Goal: Task Accomplishment & Management: Use online tool/utility

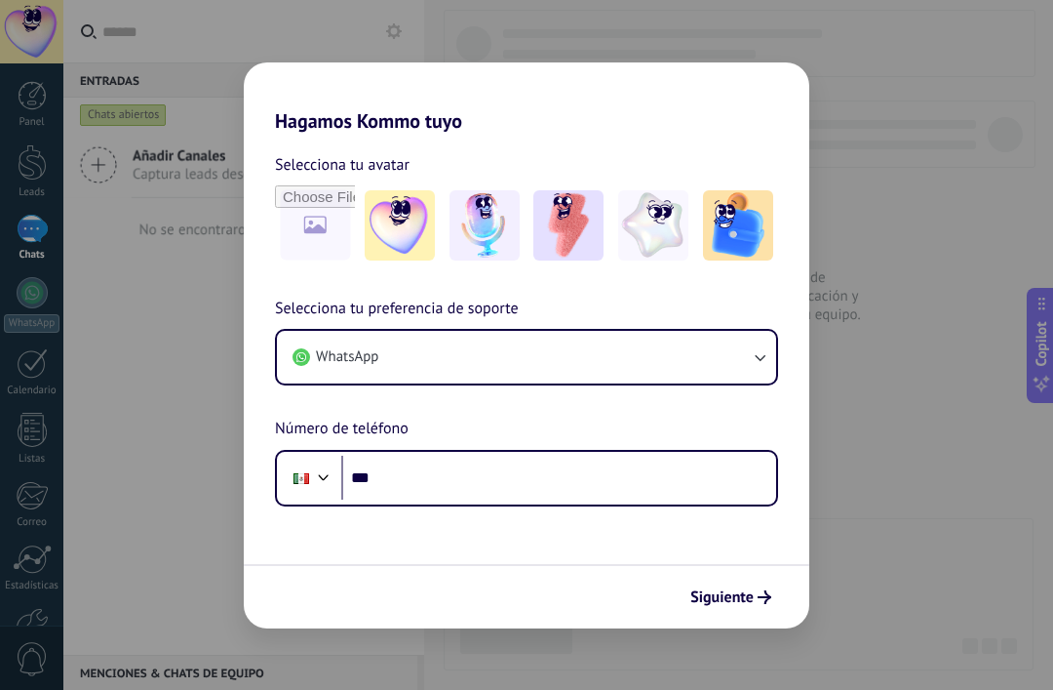
click at [732, 590] on span "Siguiente" at bounding box center [722, 597] width 63 height 14
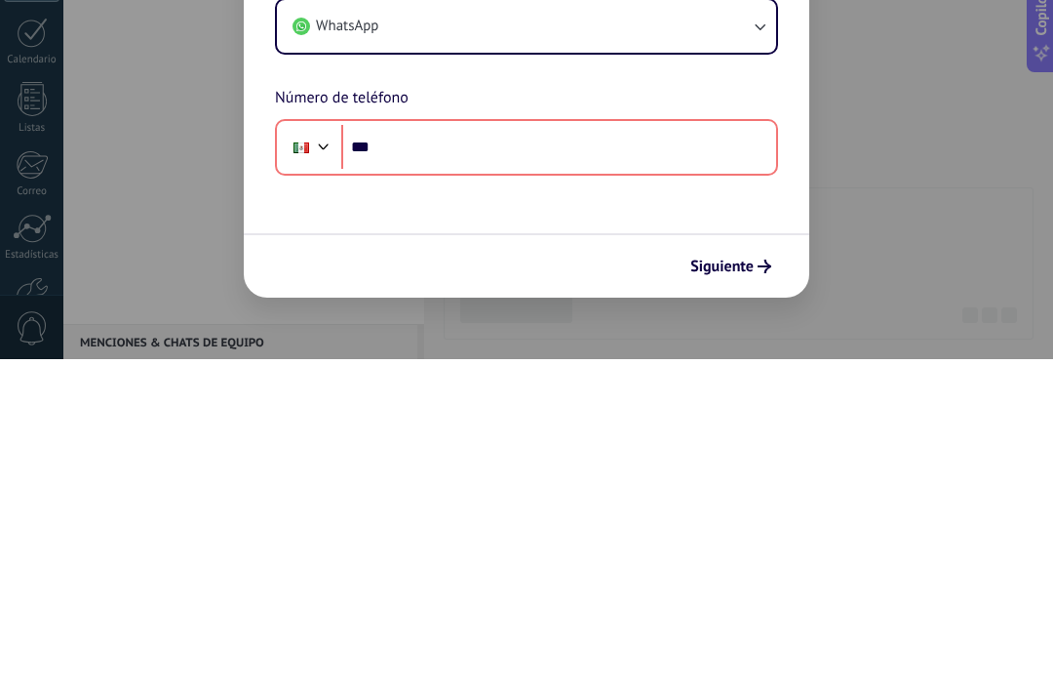
click at [746, 590] on span "Siguiente" at bounding box center [722, 597] width 63 height 14
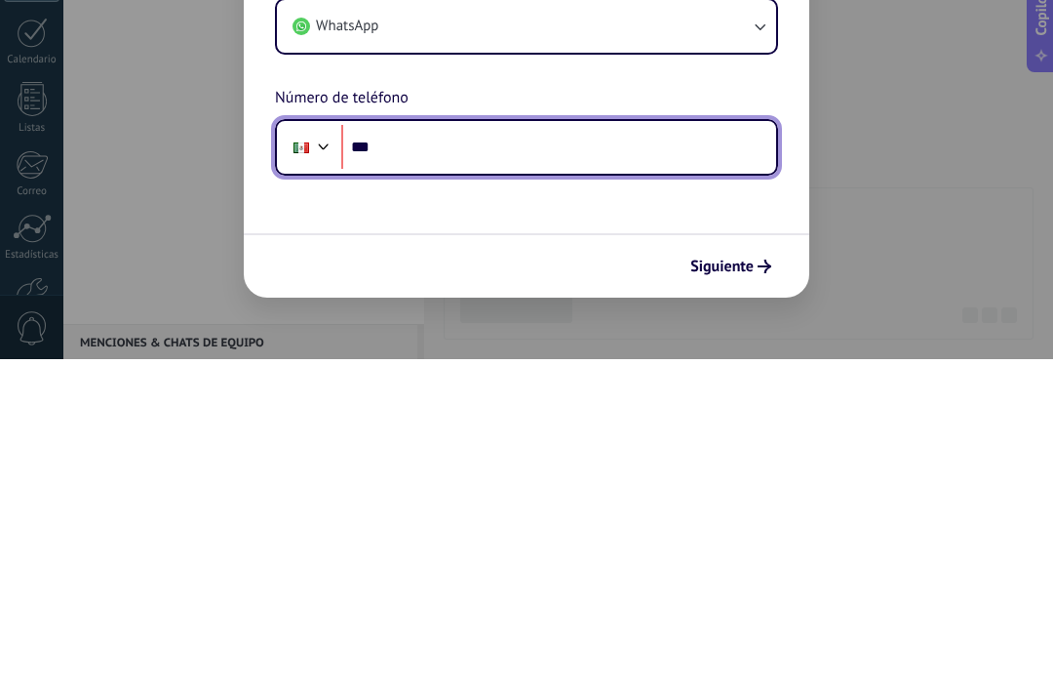
click at [726, 455] on input "***" at bounding box center [558, 477] width 435 height 45
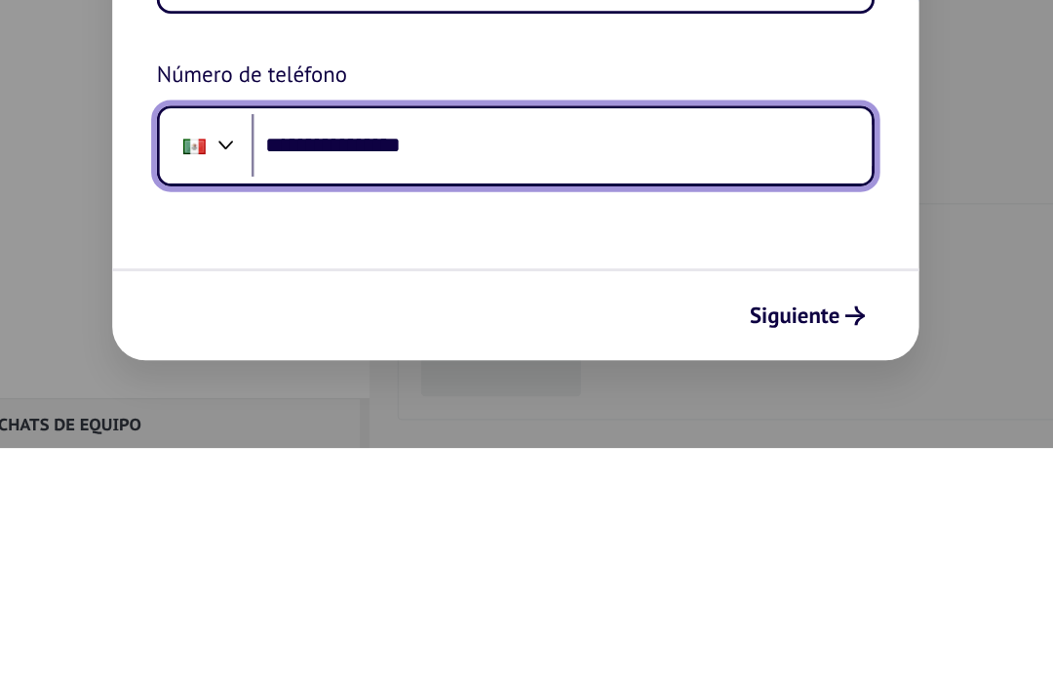
type input "**********"
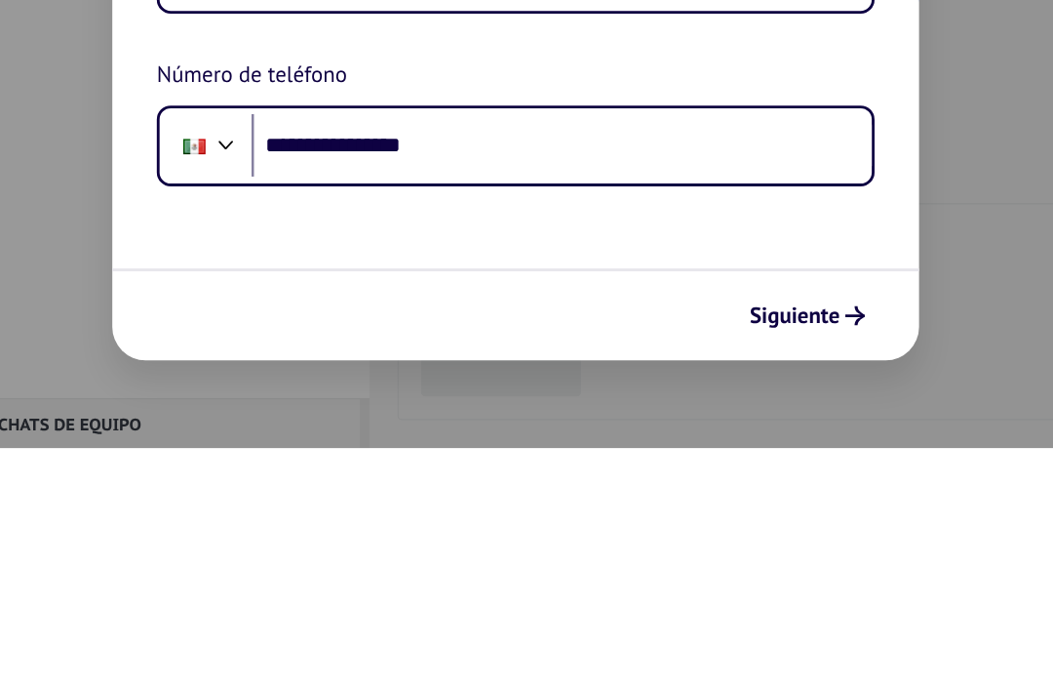
click at [644, 140] on form "**********" at bounding box center [527, 380] width 566 height 495
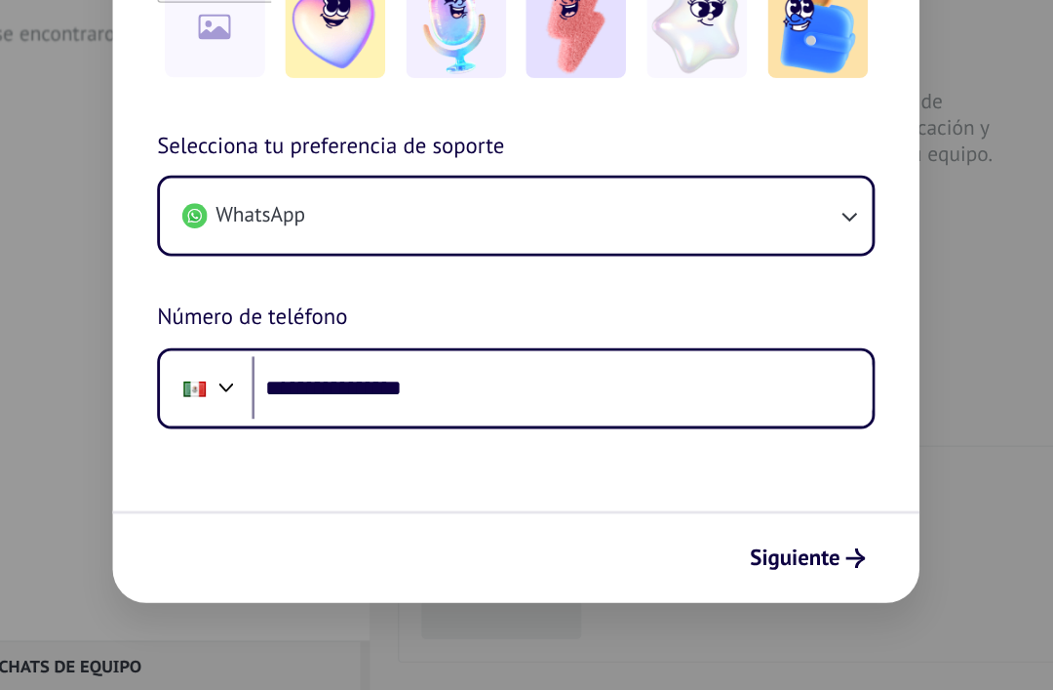
click at [691, 590] on span "Siguiente" at bounding box center [722, 597] width 63 height 14
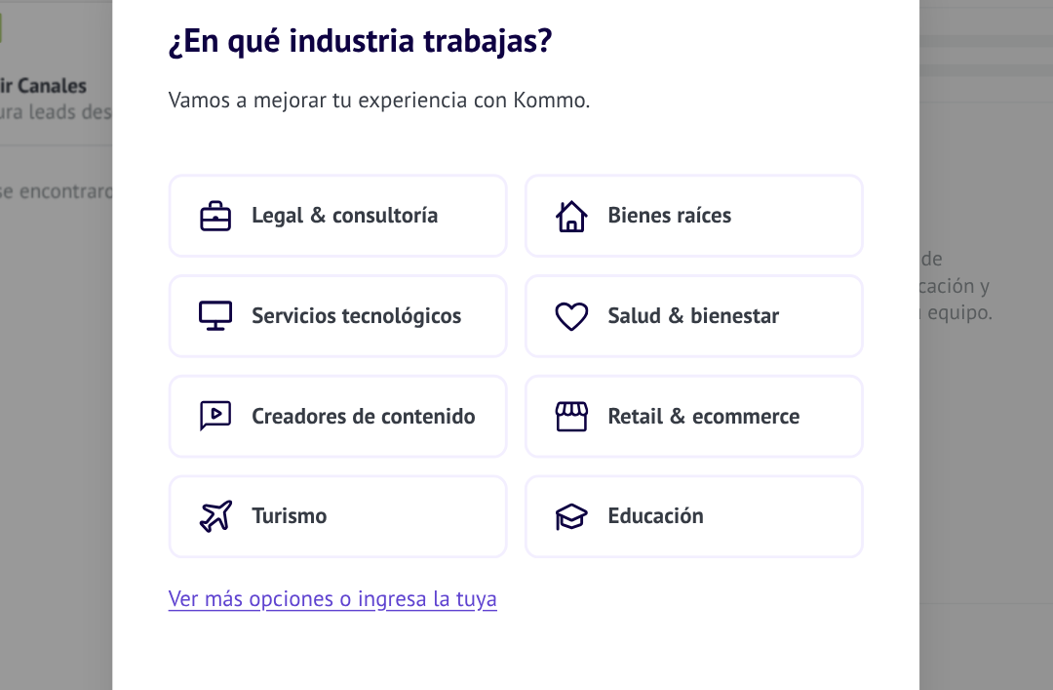
click at [283, 428] on button "Turismo" at bounding box center [402, 457] width 238 height 59
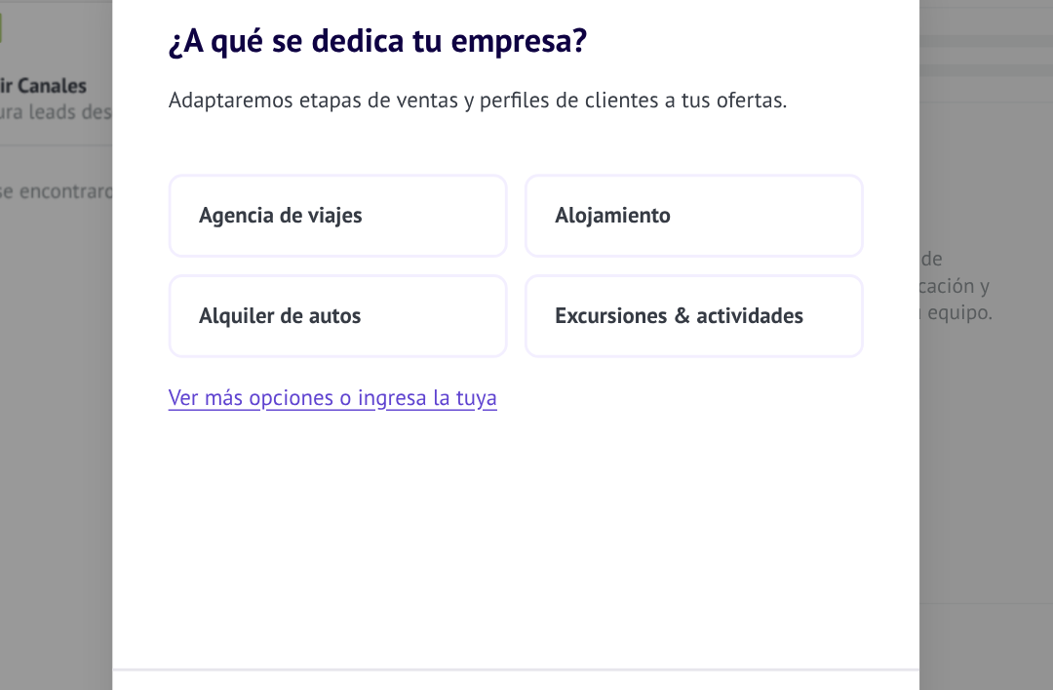
click at [285, 218] on button "Agencia de viajes" at bounding box center [402, 247] width 238 height 59
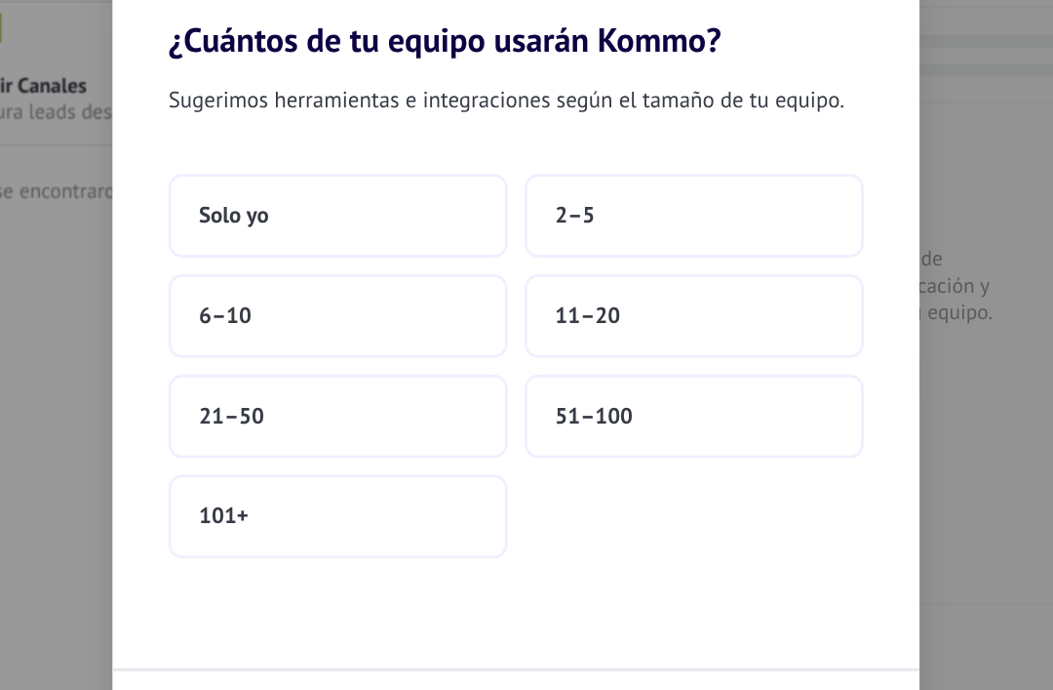
click at [283, 218] on button "Solo yo" at bounding box center [402, 247] width 238 height 59
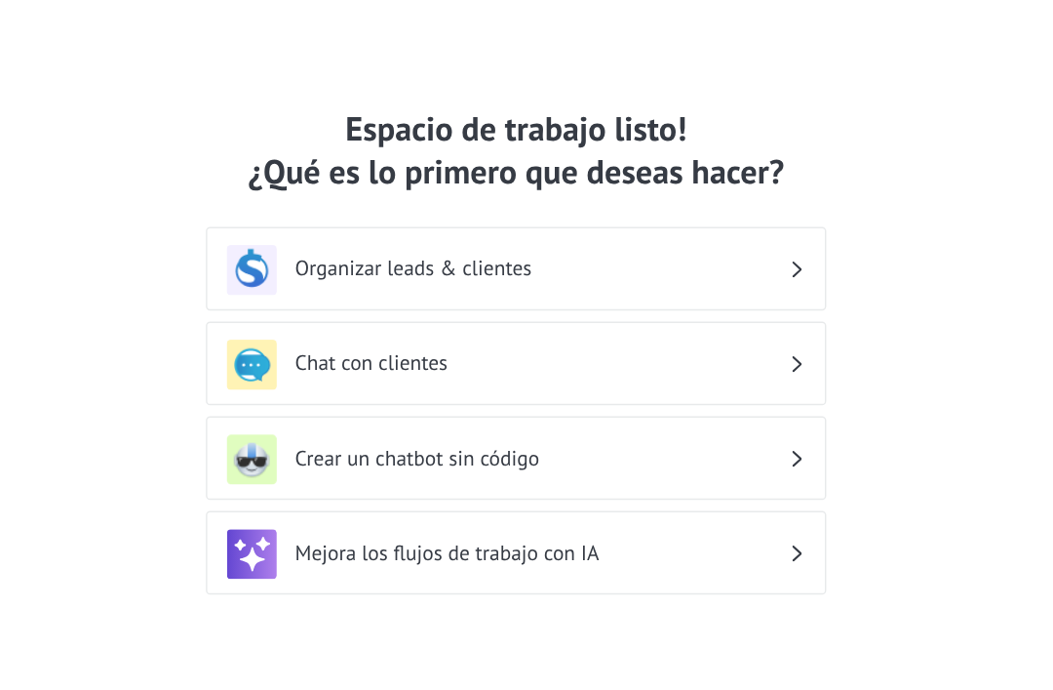
click at [399, 275] on h3 "Organizar leads & clientes" at bounding box center [545, 284] width 346 height 19
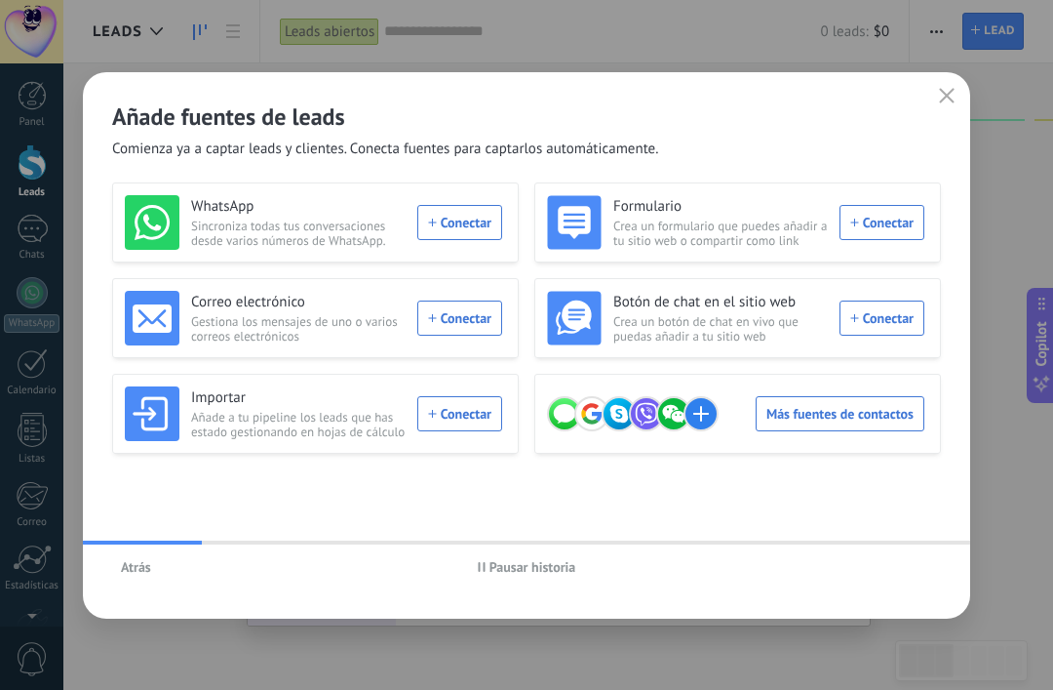
click at [123, 569] on span "Atrás" at bounding box center [136, 567] width 30 height 14
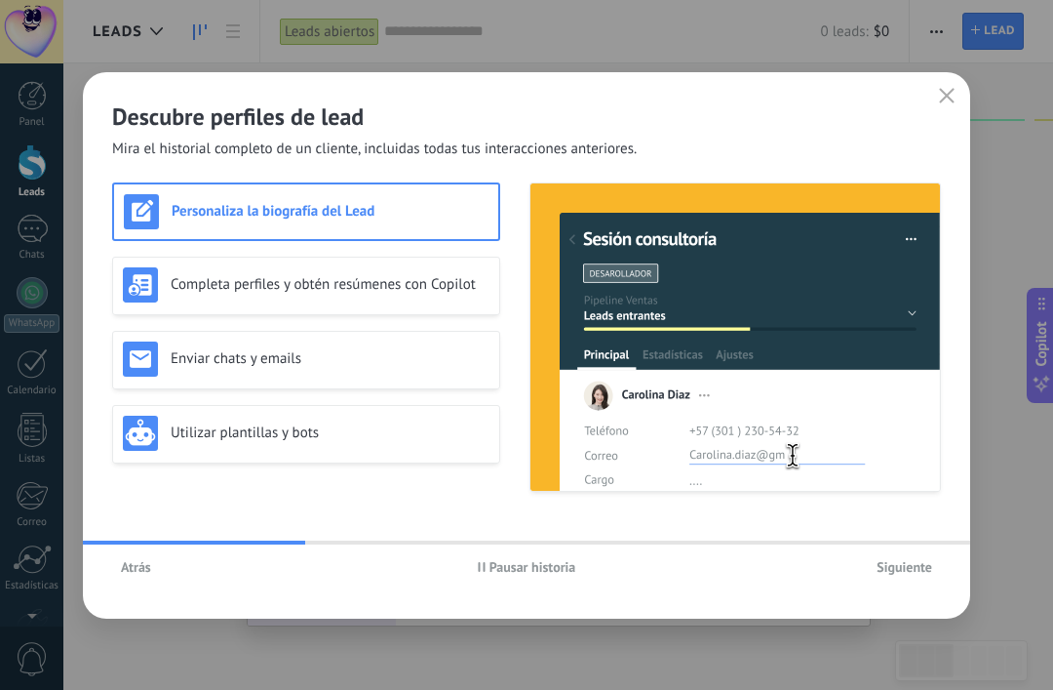
click at [891, 571] on span "Siguiente" at bounding box center [905, 567] width 56 height 14
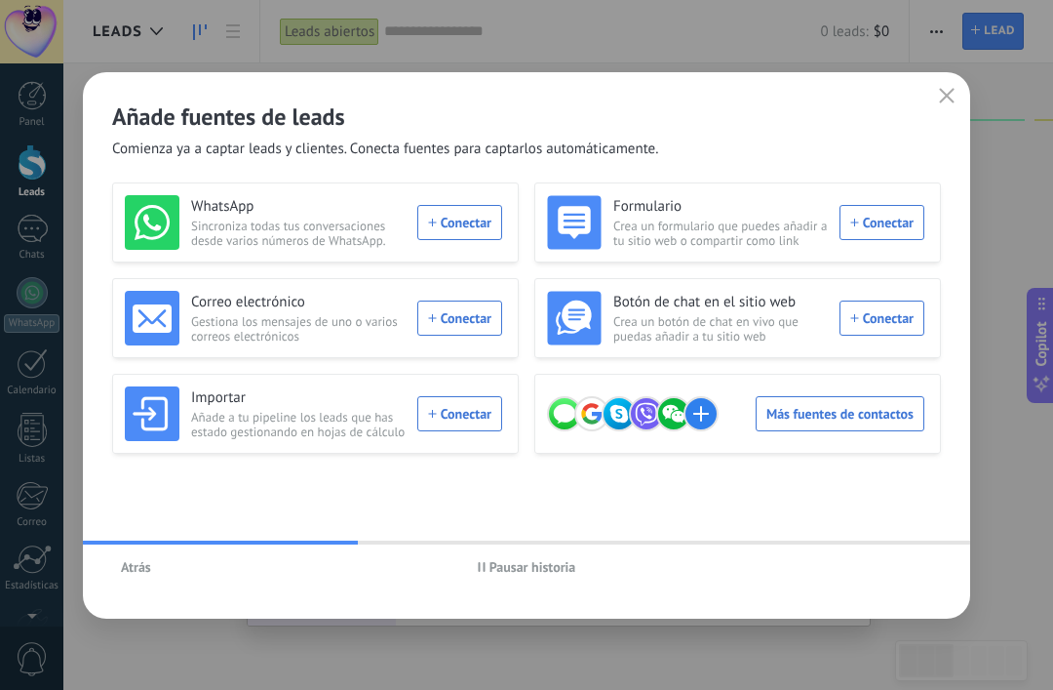
click at [952, 106] on button "button" at bounding box center [946, 96] width 25 height 27
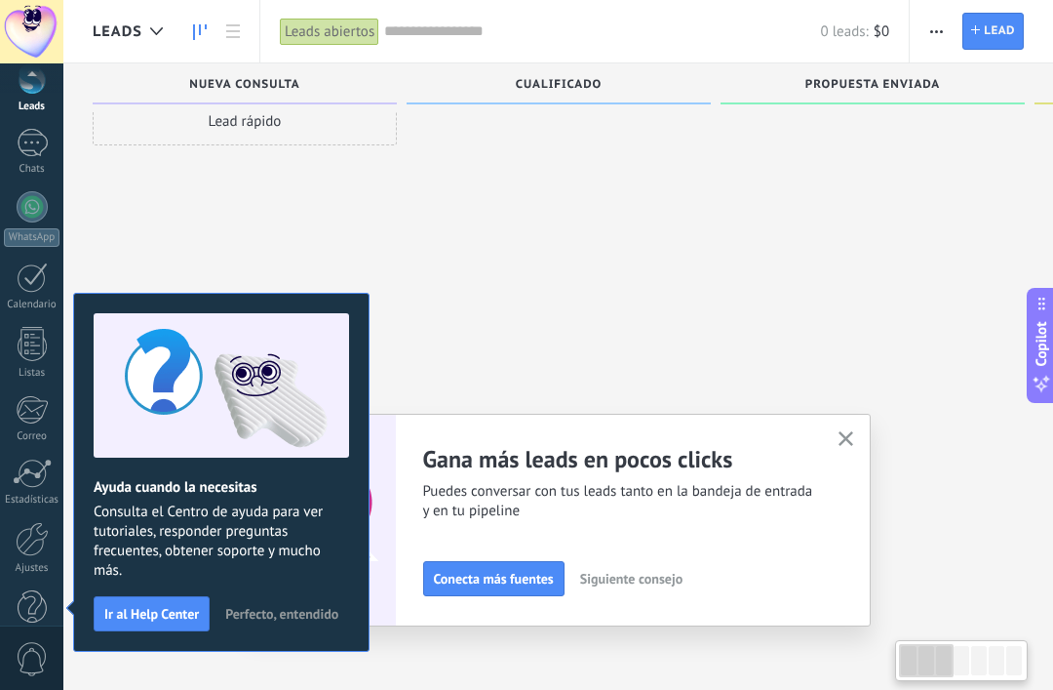
scroll to position [36, 0]
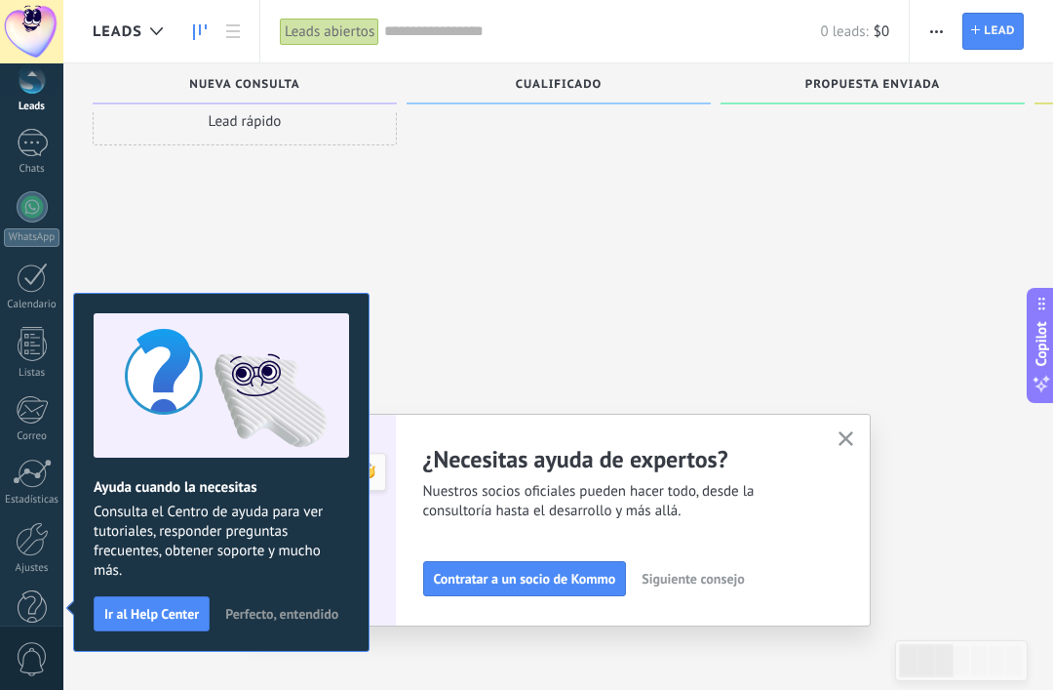
click at [854, 435] on button "button" at bounding box center [846, 439] width 24 height 26
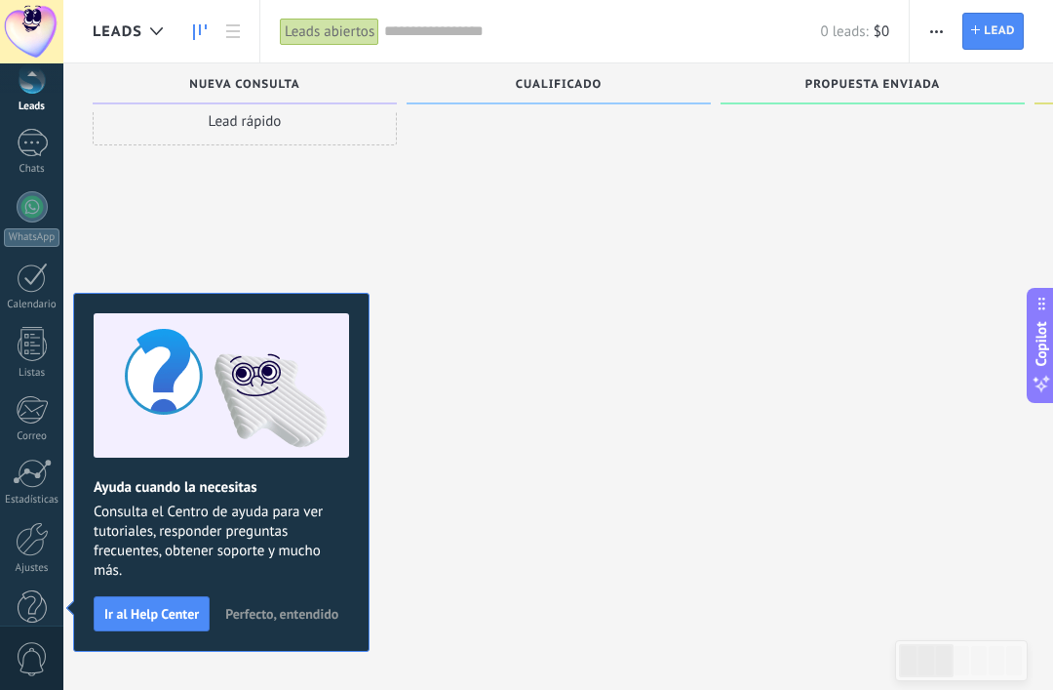
click at [51, 148] on link "Chats" at bounding box center [31, 152] width 63 height 47
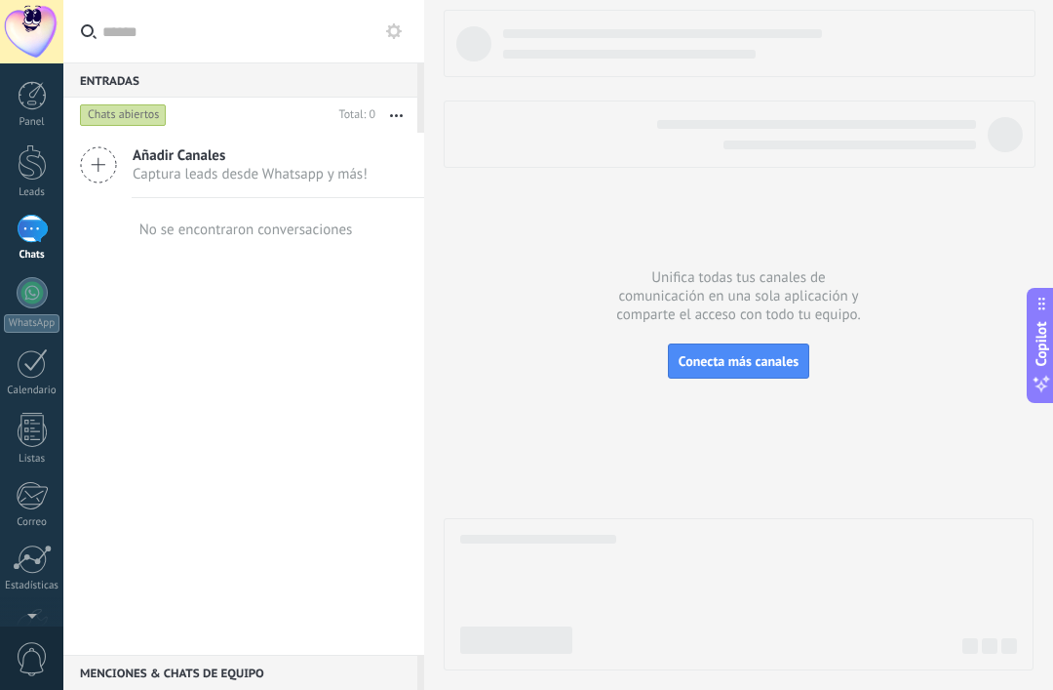
click at [305, 176] on span "Captura leads desde Whatsapp y más!" at bounding box center [250, 174] width 235 height 19
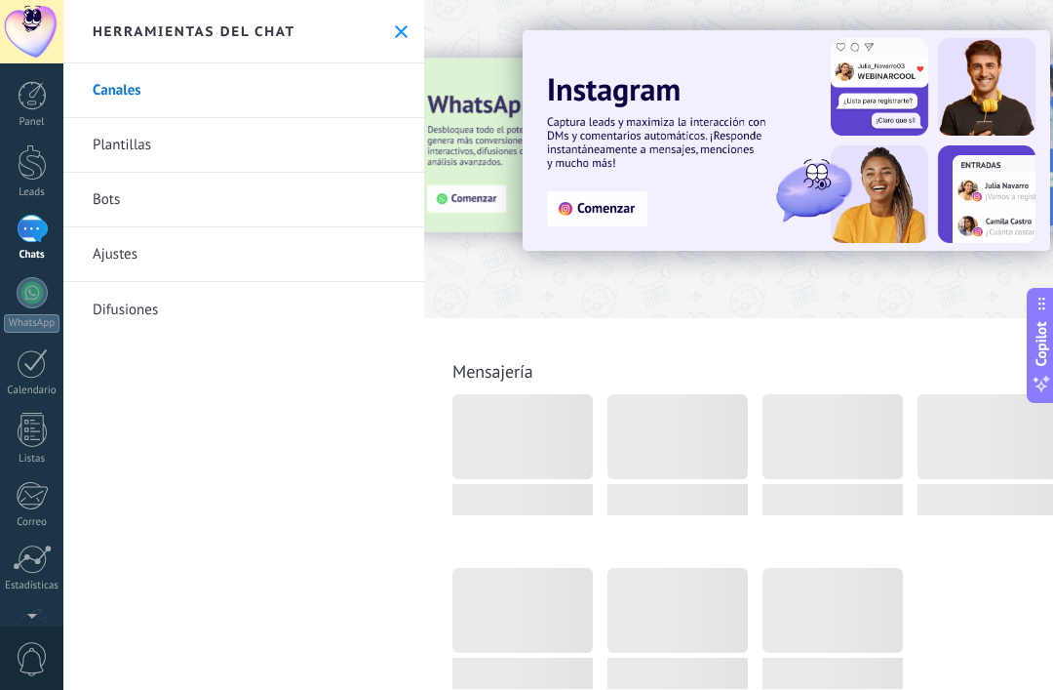
click at [275, 204] on link "Bots" at bounding box center [243, 200] width 361 height 55
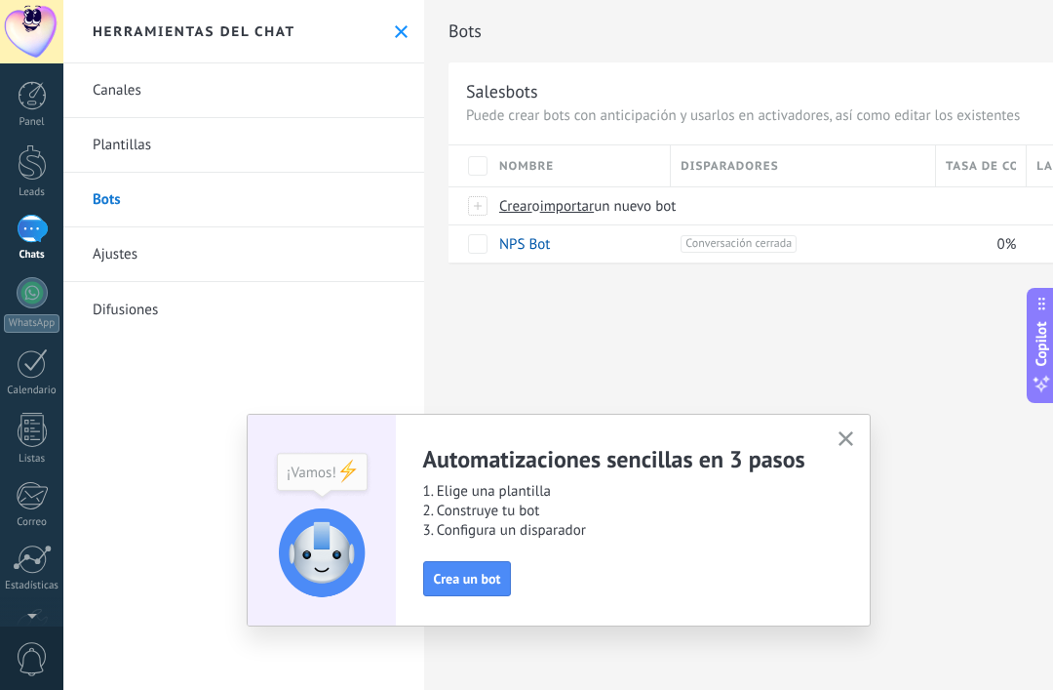
click at [844, 441] on use "button" at bounding box center [846, 438] width 15 height 15
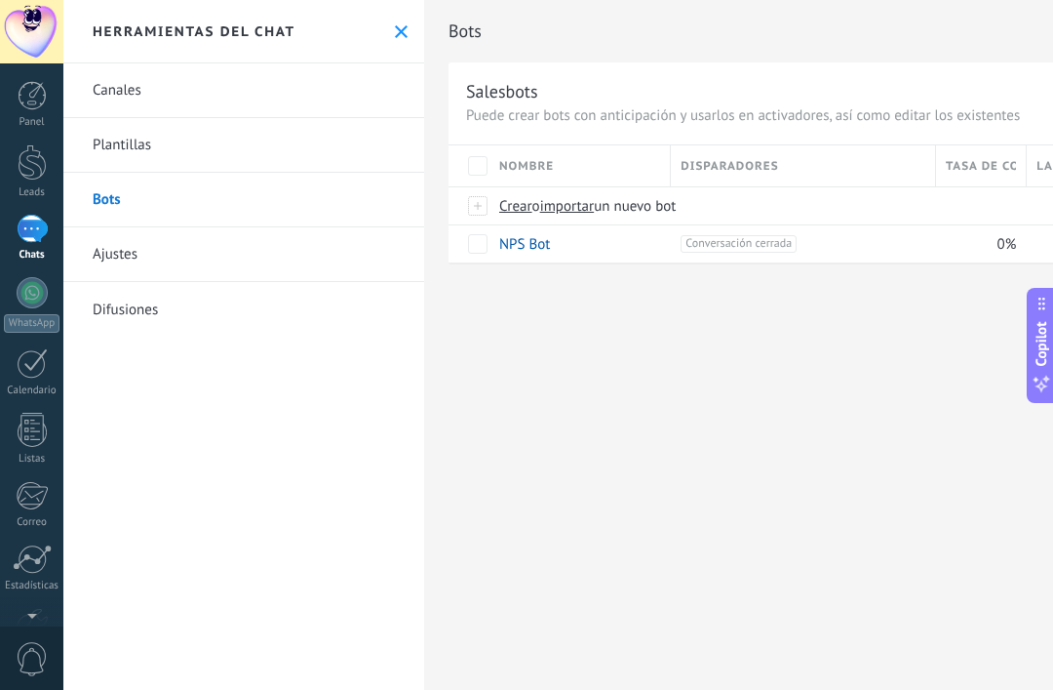
click at [513, 221] on div "Crear o importar un nuevo bot" at bounding box center [836, 205] width 693 height 37
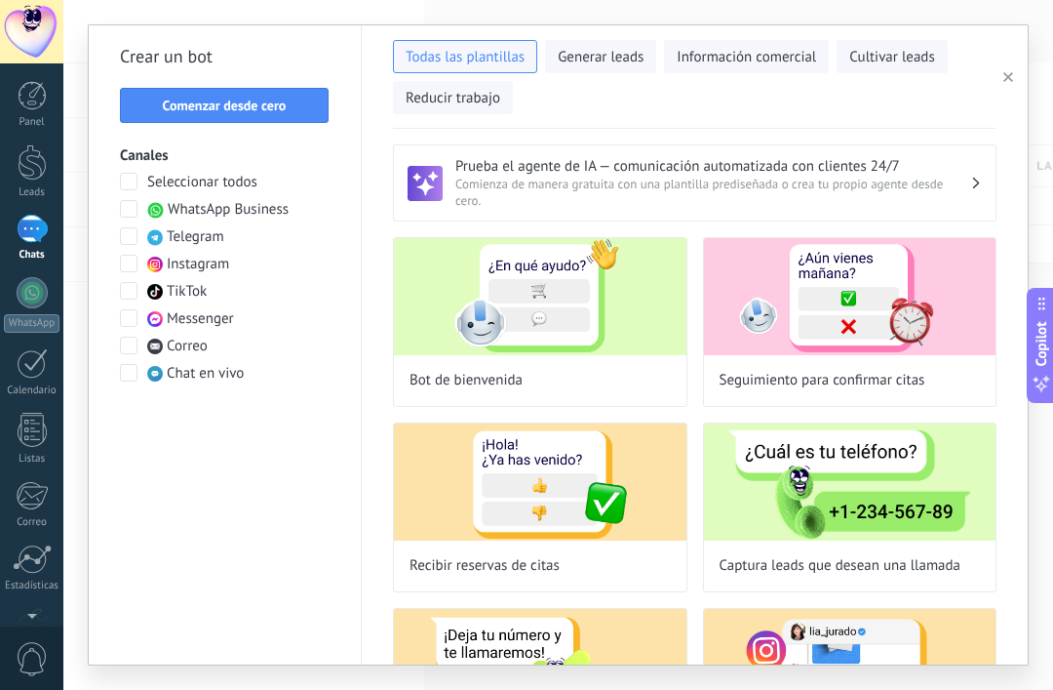
click at [574, 320] on img at bounding box center [540, 296] width 293 height 117
type input "**********"
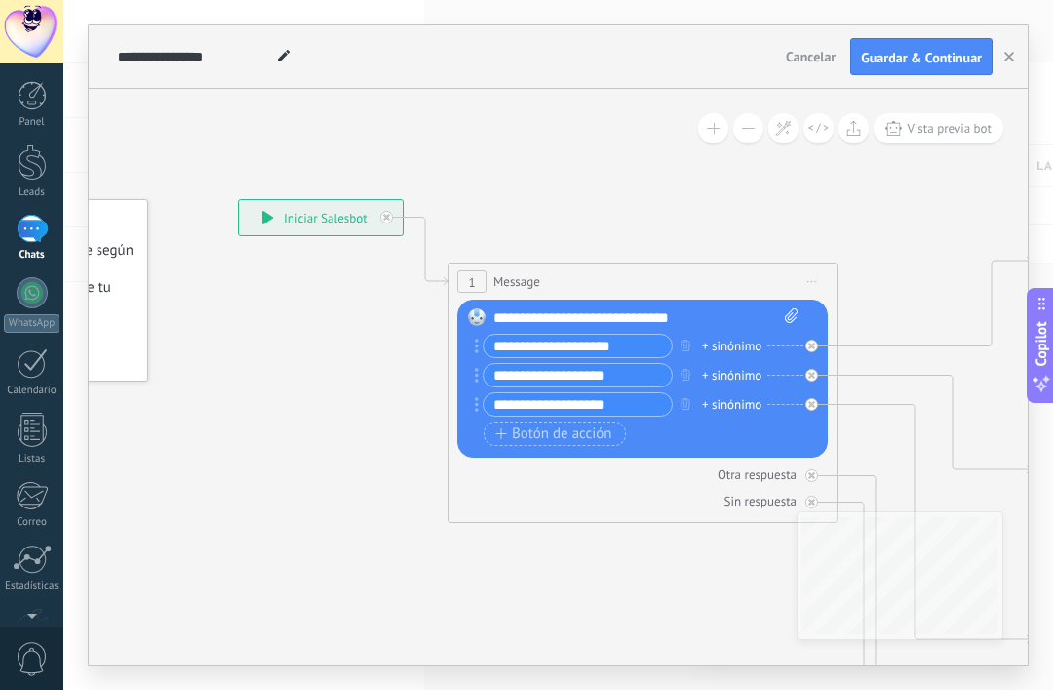
click at [684, 315] on div "**********" at bounding box center [646, 318] width 305 height 20
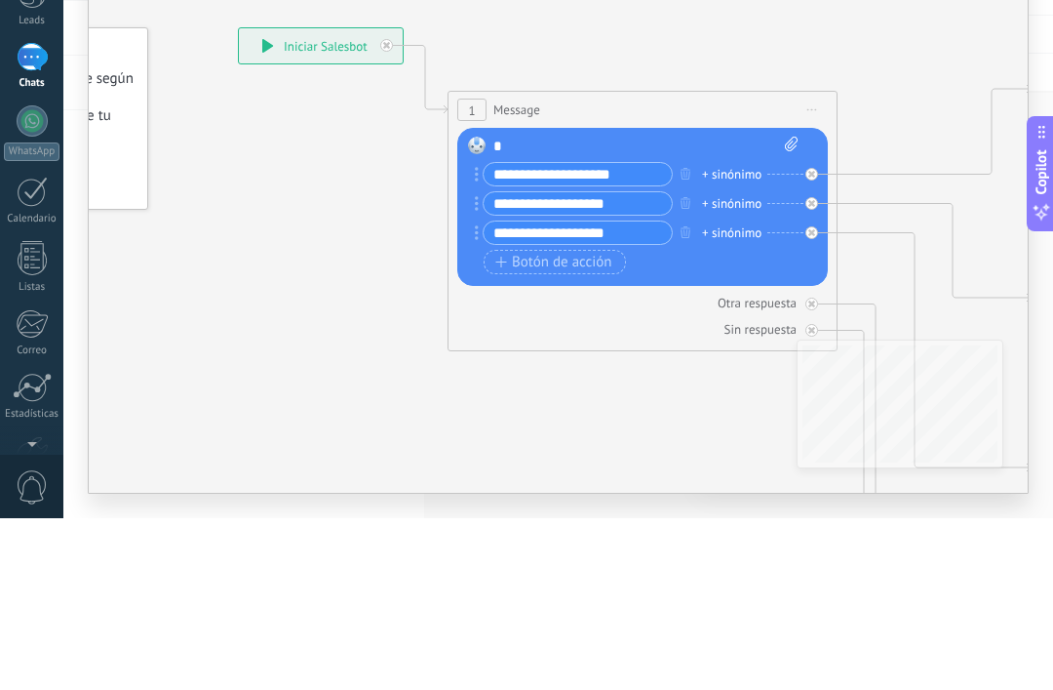
click at [597, 308] on div "*" at bounding box center [646, 318] width 305 height 20
click at [624, 335] on input "**********" at bounding box center [578, 346] width 188 height 22
click at [607, 335] on input "**********" at bounding box center [578, 346] width 188 height 22
click at [629, 335] on input "**********" at bounding box center [578, 346] width 188 height 22
type input "*"
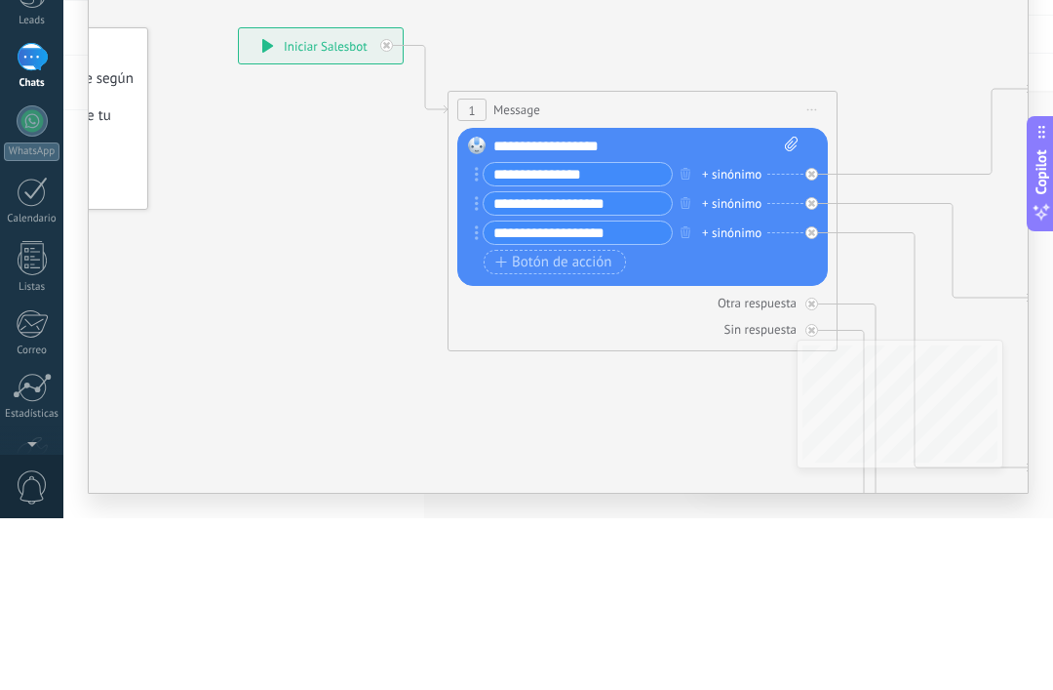
type input "**********"
click at [631, 364] on input "**********" at bounding box center [578, 375] width 188 height 22
type input "*"
type input "**********"
click at [686, 398] on icon "button" at bounding box center [686, 404] width 10 height 12
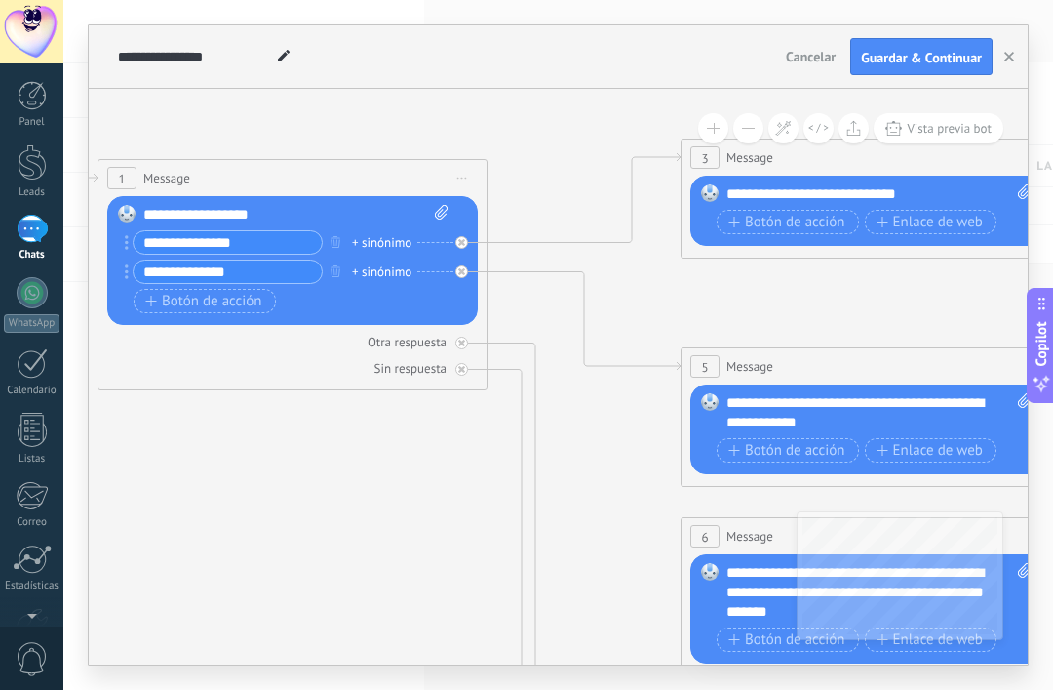
click at [460, 368] on icon at bounding box center [461, 369] width 7 height 7
click at [467, 339] on div at bounding box center [461, 342] width 13 height 13
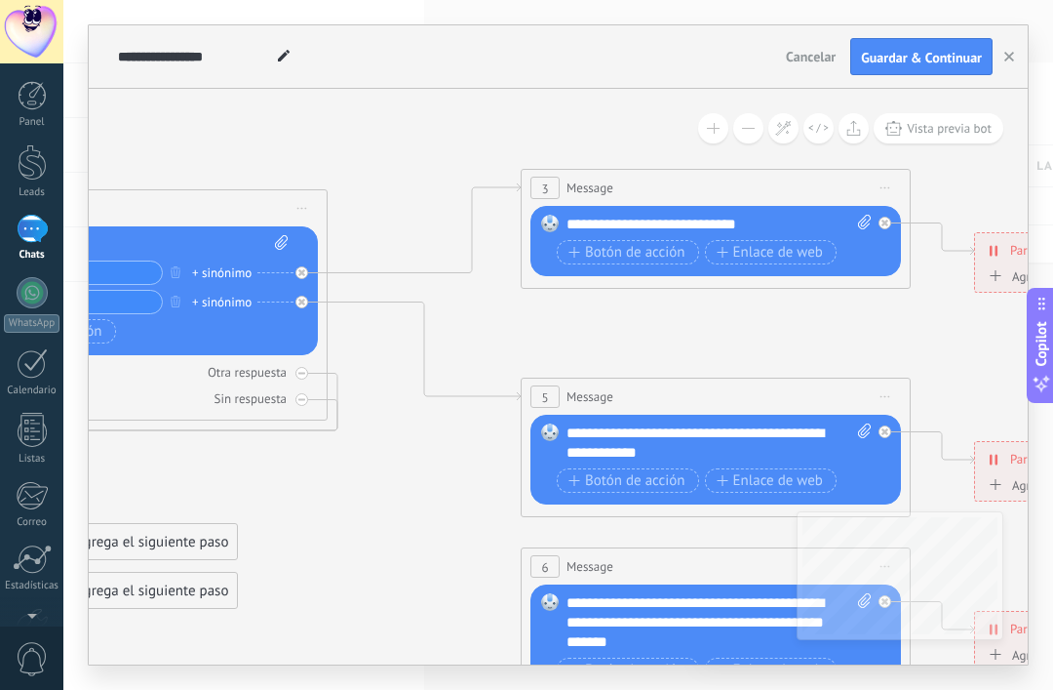
click at [641, 231] on div "**********" at bounding box center [719, 225] width 305 height 20
click at [770, 206] on div "Reemplazar Quitar Convertir a mensaje de voz Arrastre la imagen aquí para adjun…" at bounding box center [716, 241] width 371 height 70
click at [770, 228] on div "**********" at bounding box center [719, 225] width 305 height 20
click at [865, 222] on icon at bounding box center [864, 222] width 13 height 15
click input "Subir" at bounding box center [0, 0] width 0 height 0
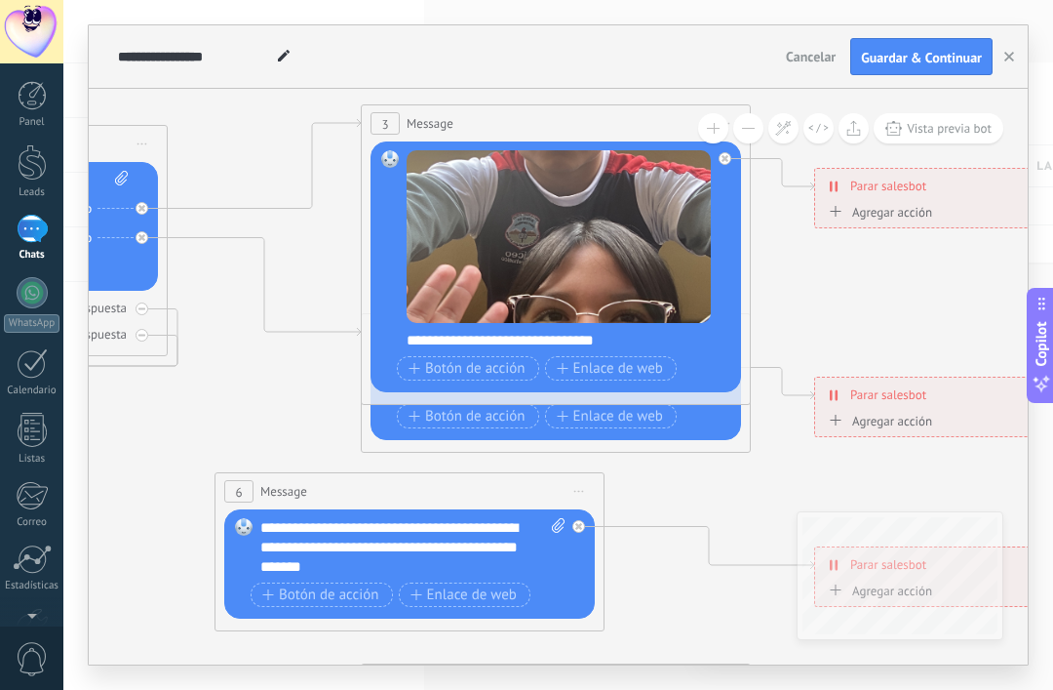
click at [493, 365] on span "Botón de acción" at bounding box center [467, 369] width 117 height 16
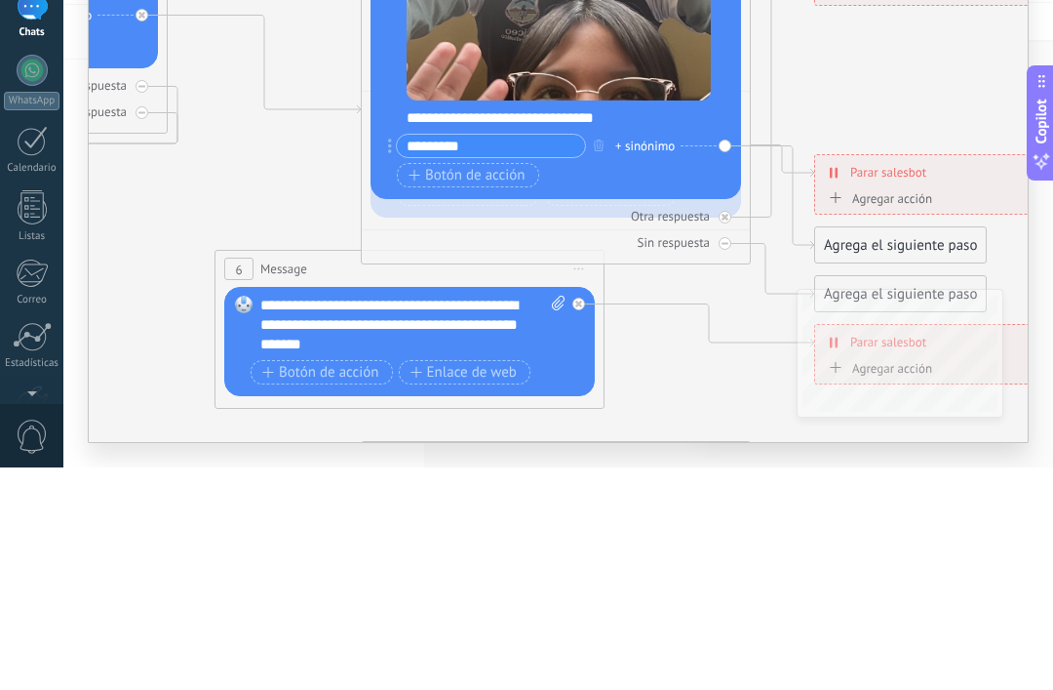
type input "*********"
click at [494, 390] on span "Botón de acción" at bounding box center [467, 398] width 117 height 16
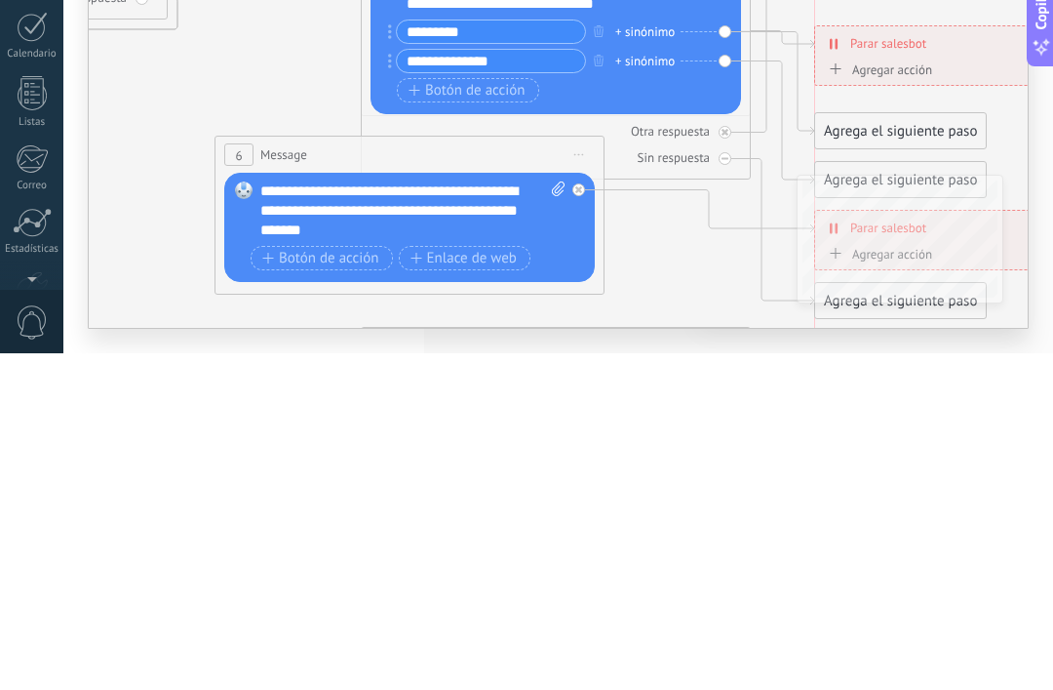
type input "**********"
click at [582, 520] on div at bounding box center [579, 526] width 13 height 13
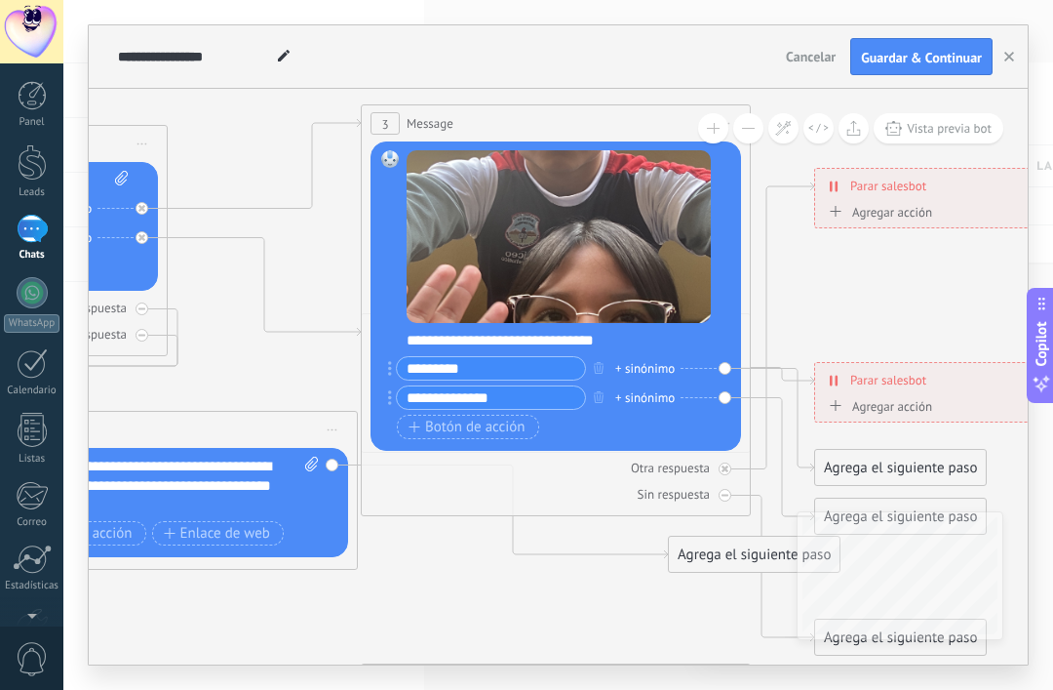
click at [787, 475] on icon at bounding box center [782, 459] width 63 height 123
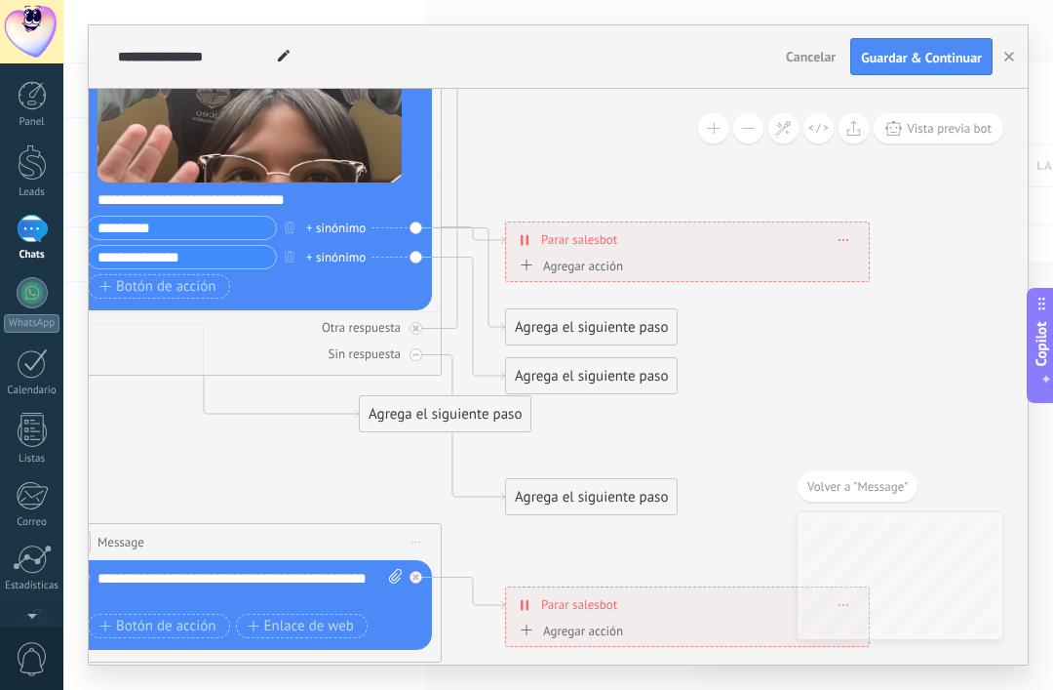
click at [641, 384] on div "Agrega el siguiente paso" at bounding box center [591, 376] width 171 height 32
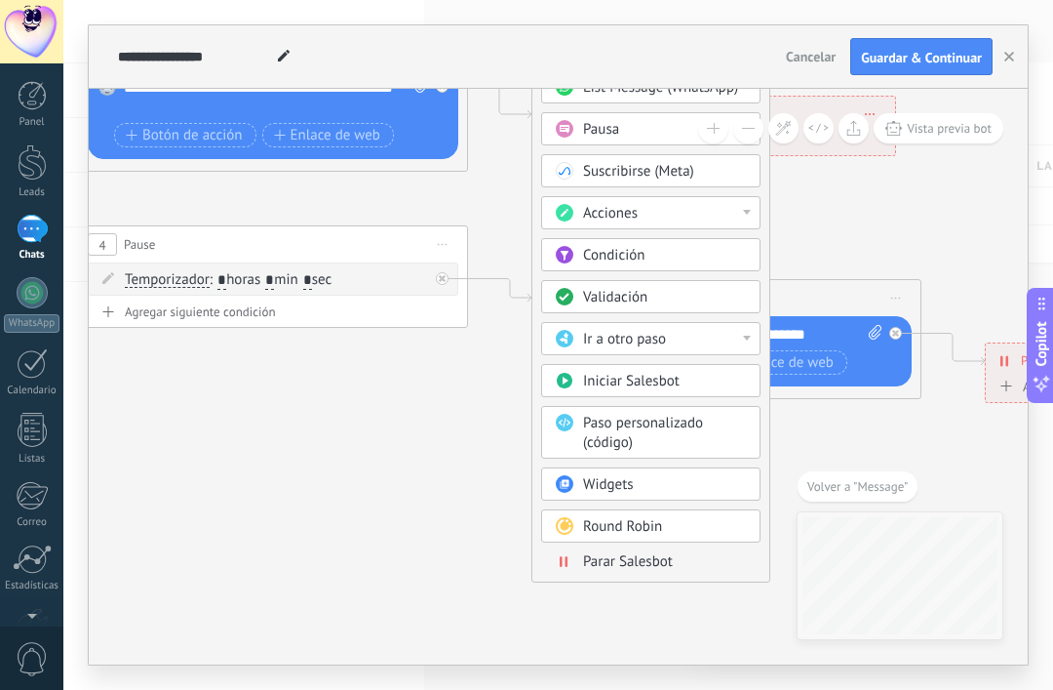
click at [640, 564] on span "Parar Salesbot" at bounding box center [628, 561] width 90 height 19
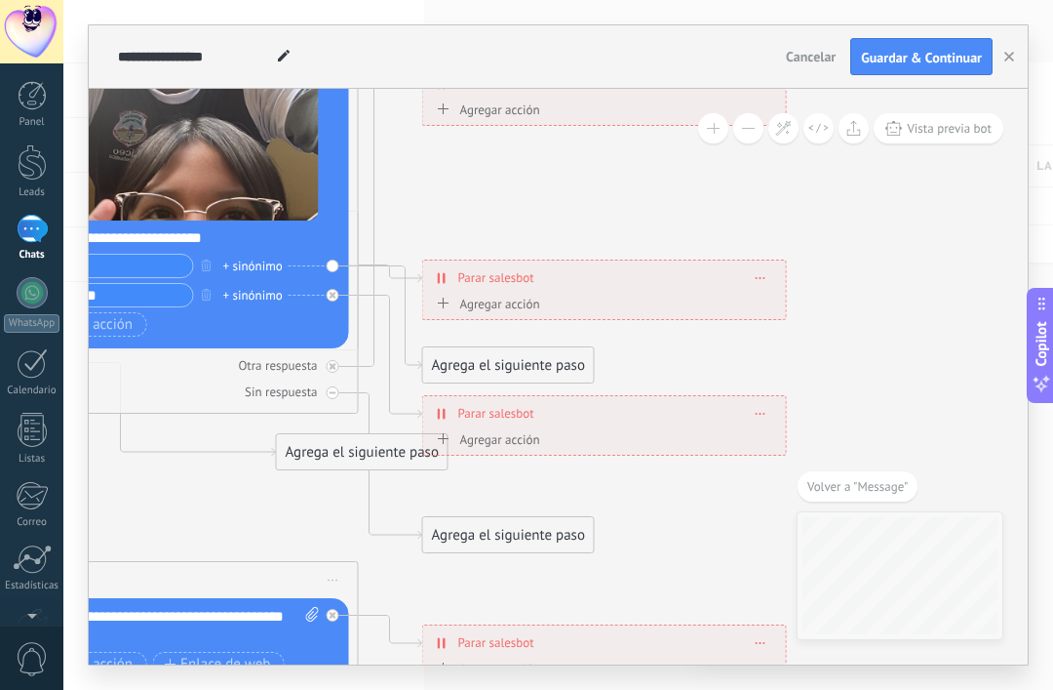
click at [445, 272] on icon at bounding box center [442, 278] width 9 height 16
click at [757, 281] on span at bounding box center [761, 277] width 9 height 11
click at [810, 309] on div "Borrar" at bounding box center [797, 305] width 87 height 33
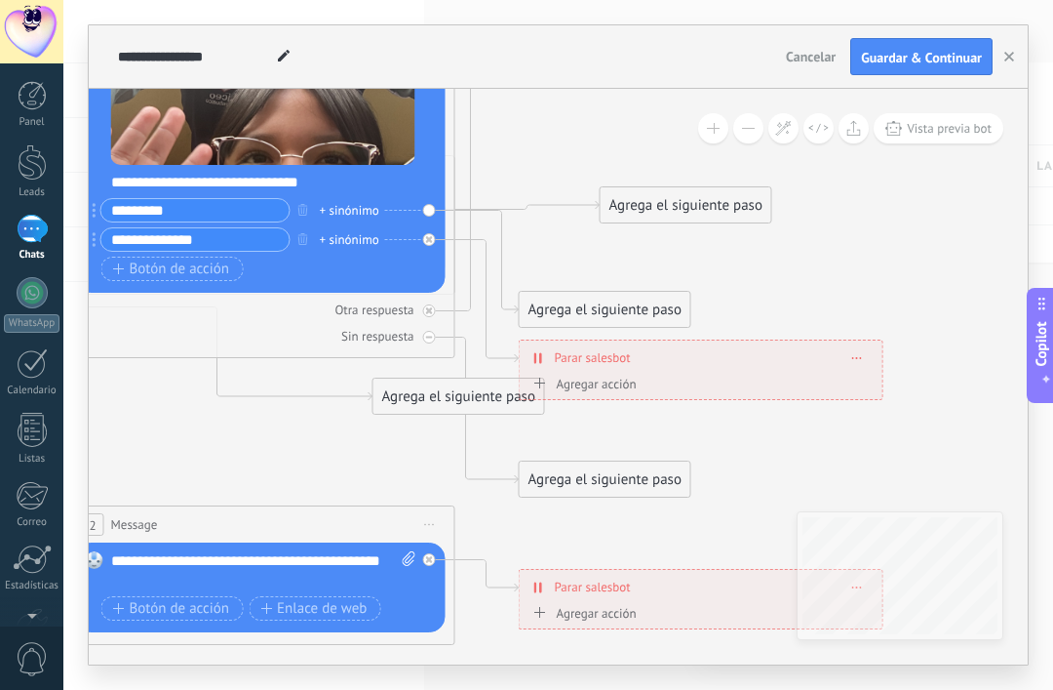
click at [704, 199] on div "Agrega el siguiente paso" at bounding box center [686, 205] width 171 height 32
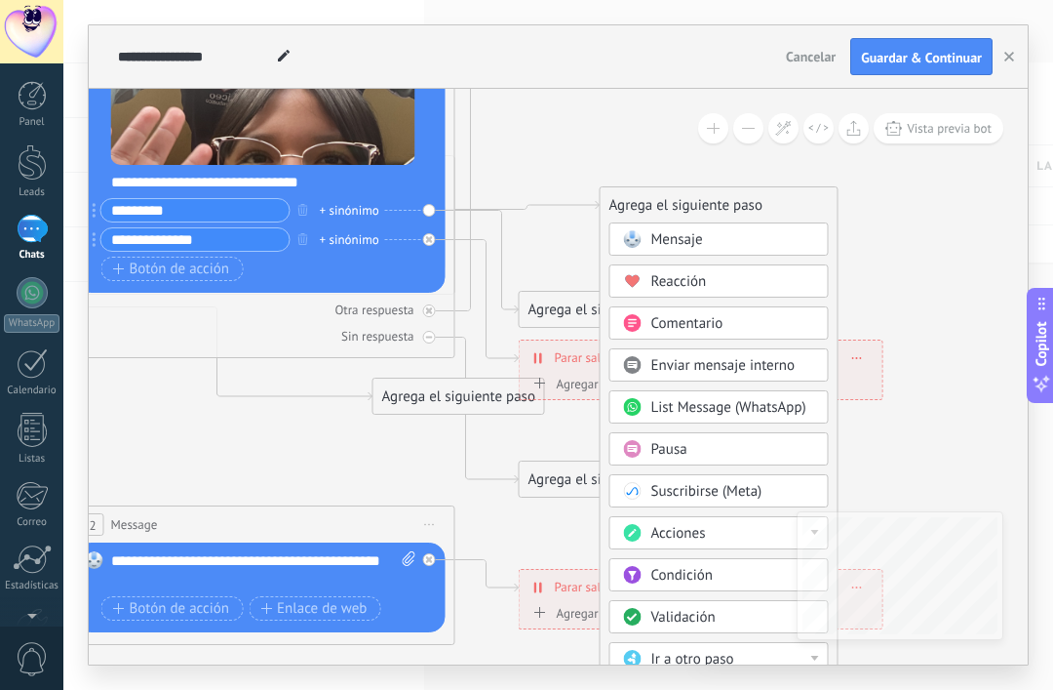
click at [743, 246] on div "Mensaje" at bounding box center [734, 240] width 164 height 20
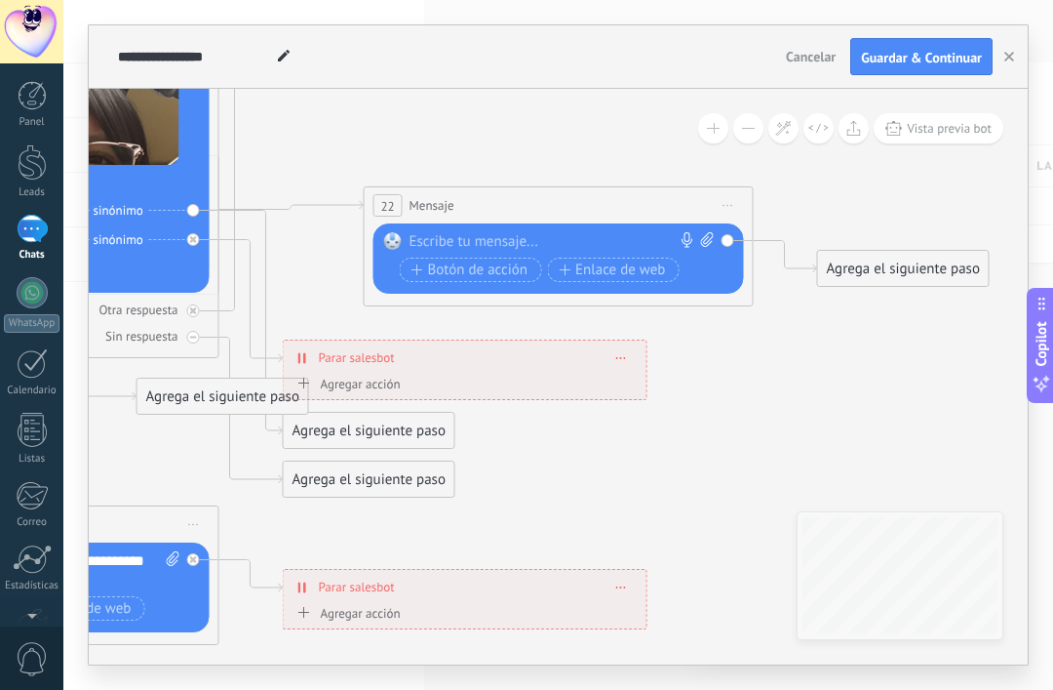
click at [542, 248] on div at bounding box center [555, 242] width 290 height 20
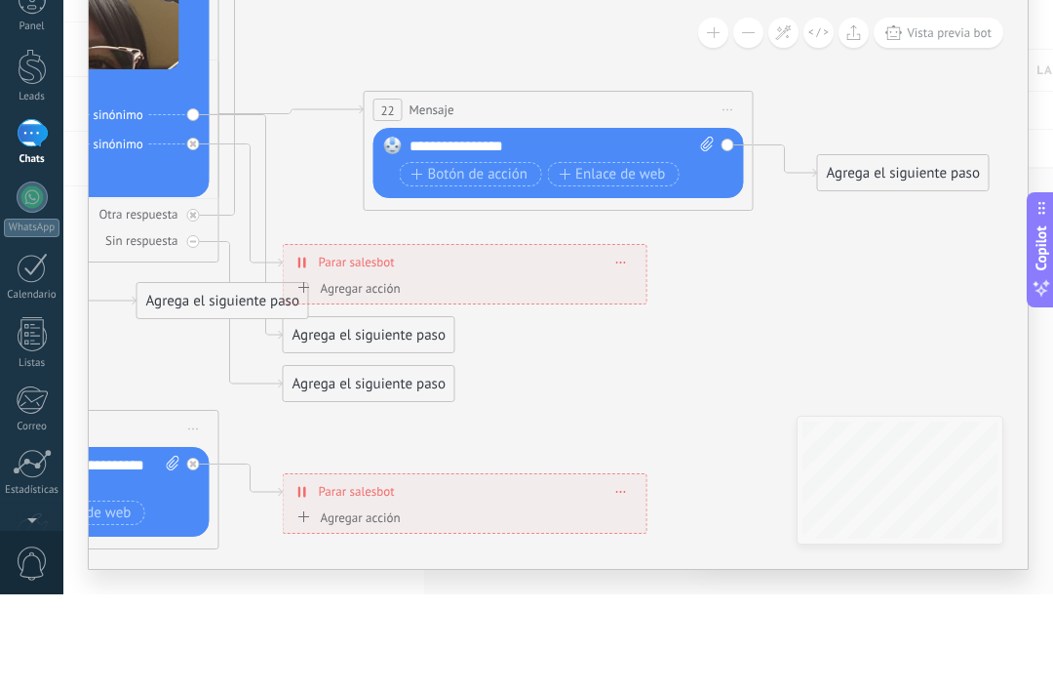
click at [693, 232] on div "**********" at bounding box center [562, 242] width 305 height 20
click at [714, 223] on div "Reemplazar Quitar Convertir a mensaje de voz Arrastre la imagen aquí para adjun…" at bounding box center [559, 258] width 371 height 70
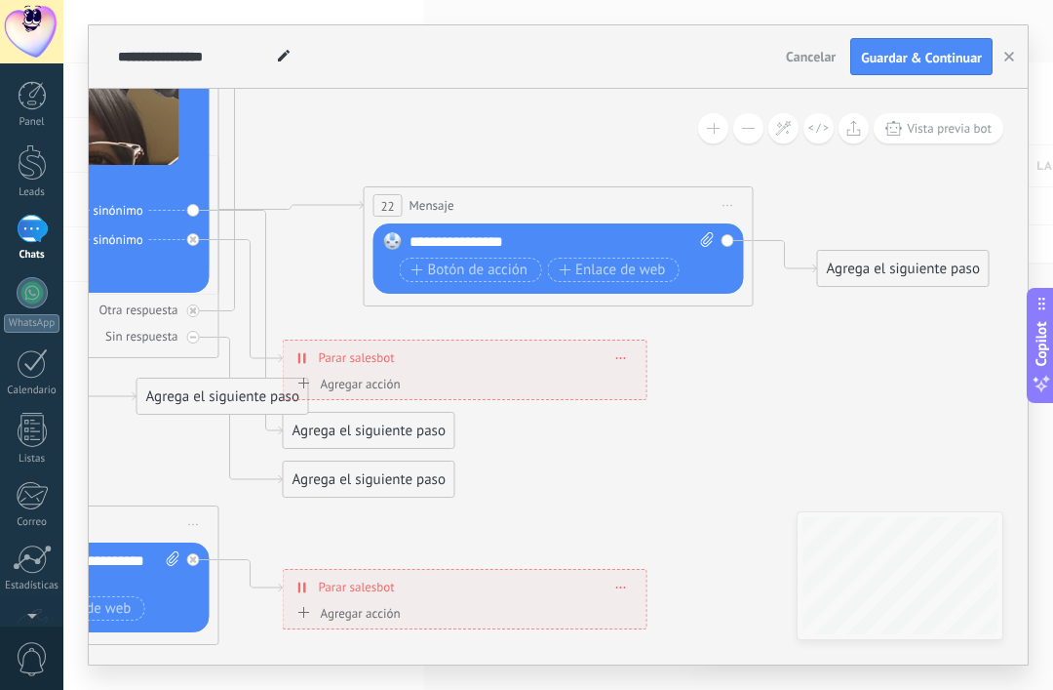
click at [705, 232] on icon at bounding box center [707, 239] width 13 height 15
click input "Subir" at bounding box center [0, 0] width 0 height 0
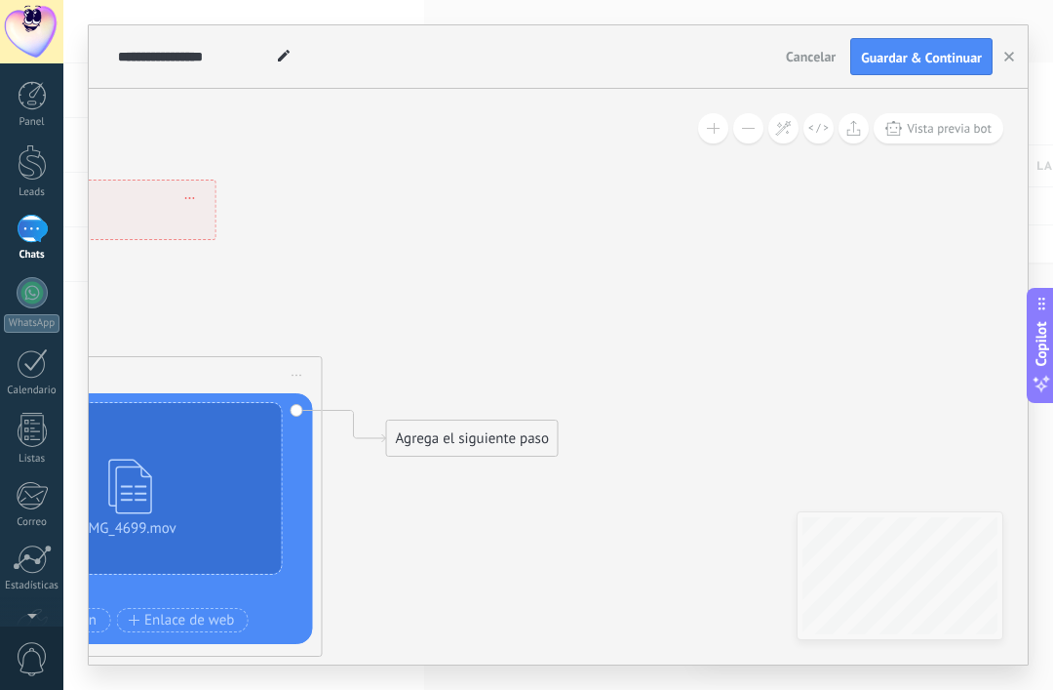
click at [935, 59] on span "Guardar & Continuar" at bounding box center [921, 58] width 121 height 14
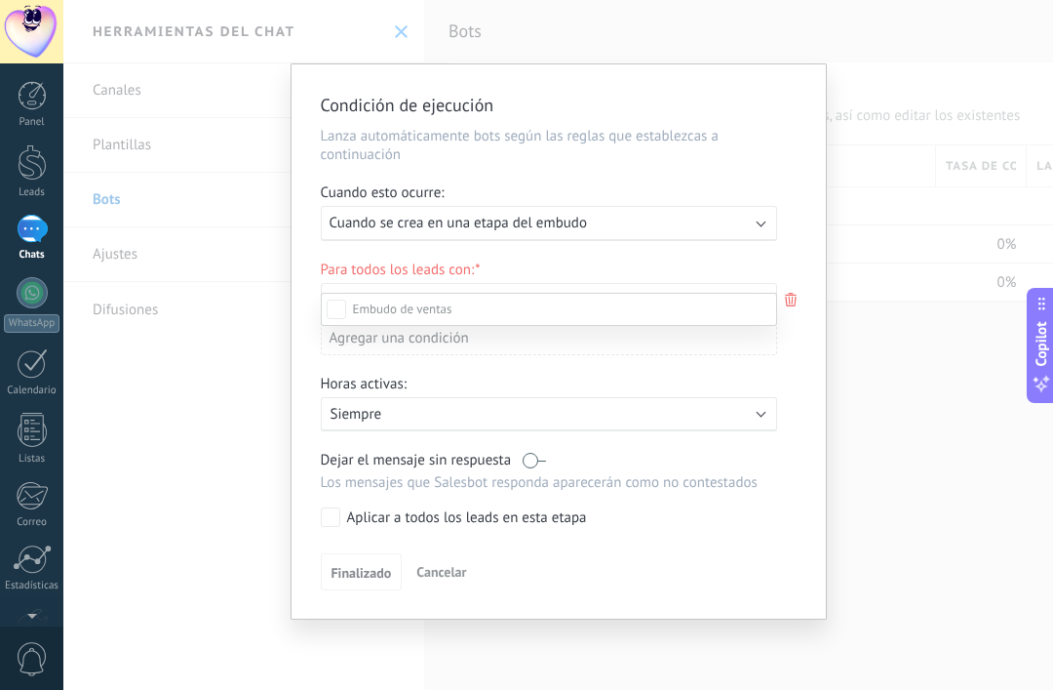
click at [807, 312] on div at bounding box center [558, 345] width 990 height 690
click at [452, 580] on span "Cancelar" at bounding box center [441, 572] width 50 height 18
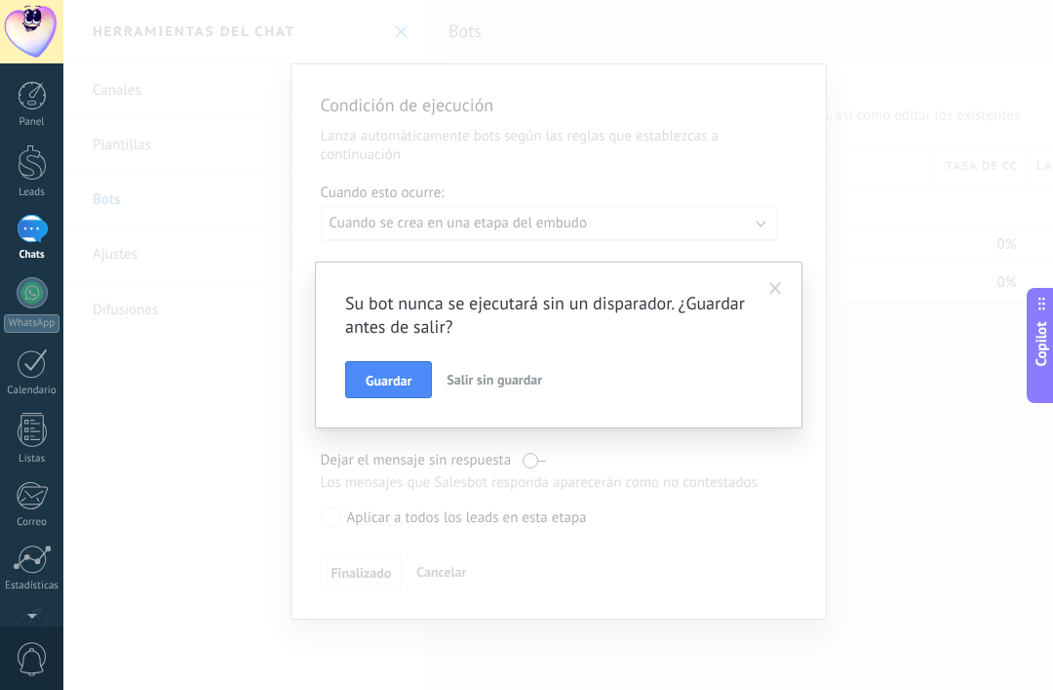
click at [401, 370] on button "Guardar" at bounding box center [388, 379] width 87 height 37
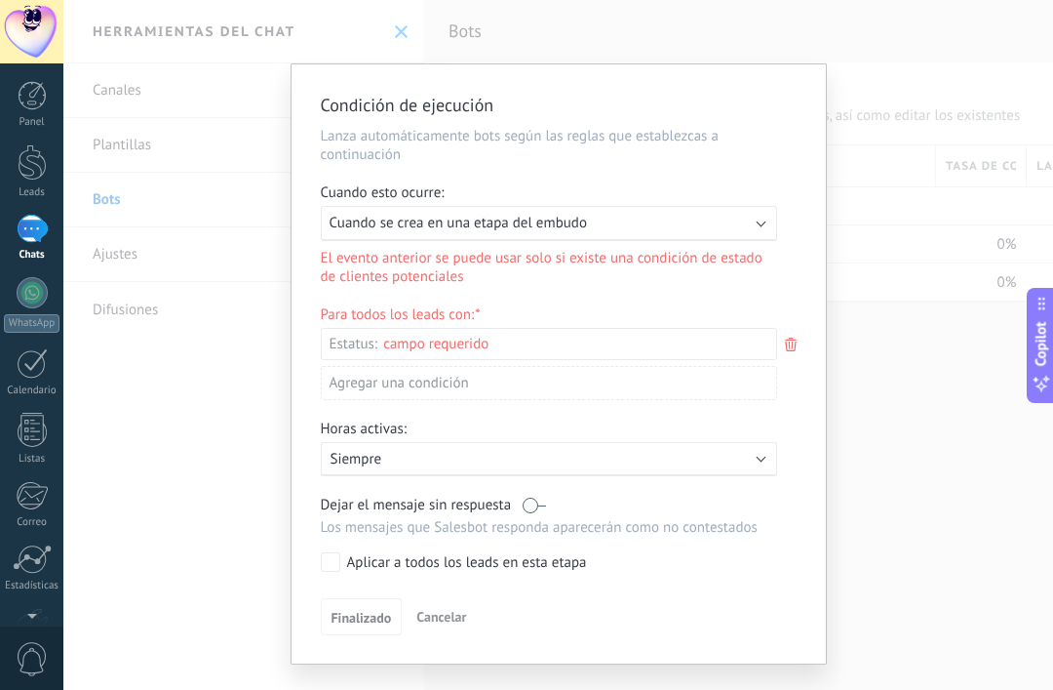
click at [799, 353] on icon at bounding box center [790, 344] width 21 height 23
click at [223, 524] on div at bounding box center [558, 345] width 990 height 690
click at [472, 20] on div "Condición de ejecución Lanza automáticamente bots según las reglas que establez…" at bounding box center [558, 345] width 990 height 690
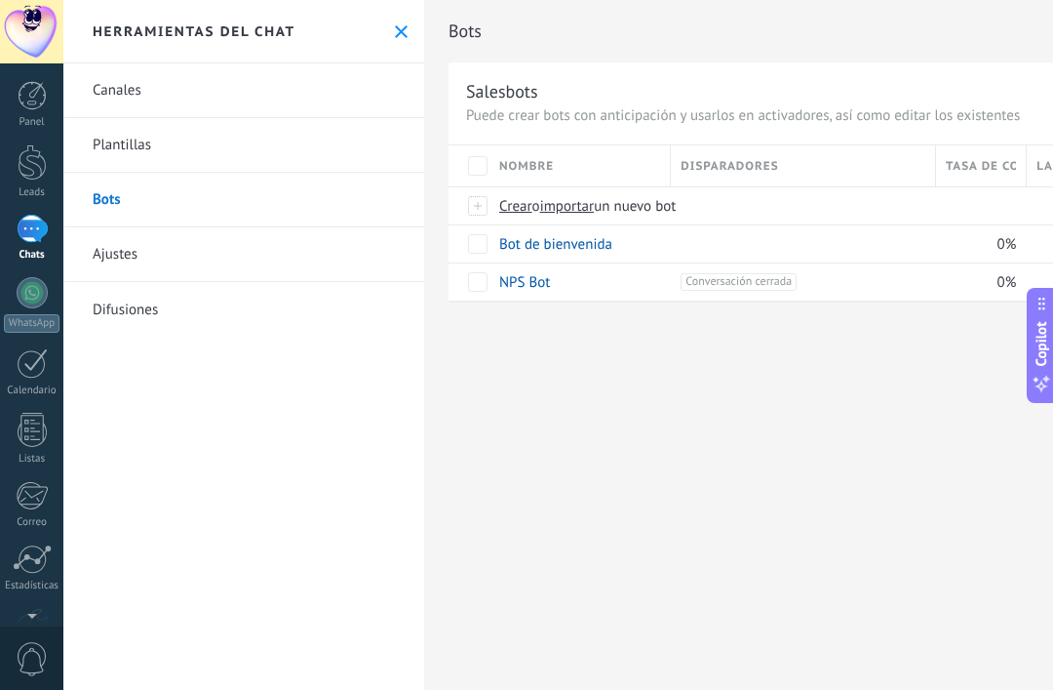
click at [398, 32] on icon at bounding box center [401, 31] width 13 height 13
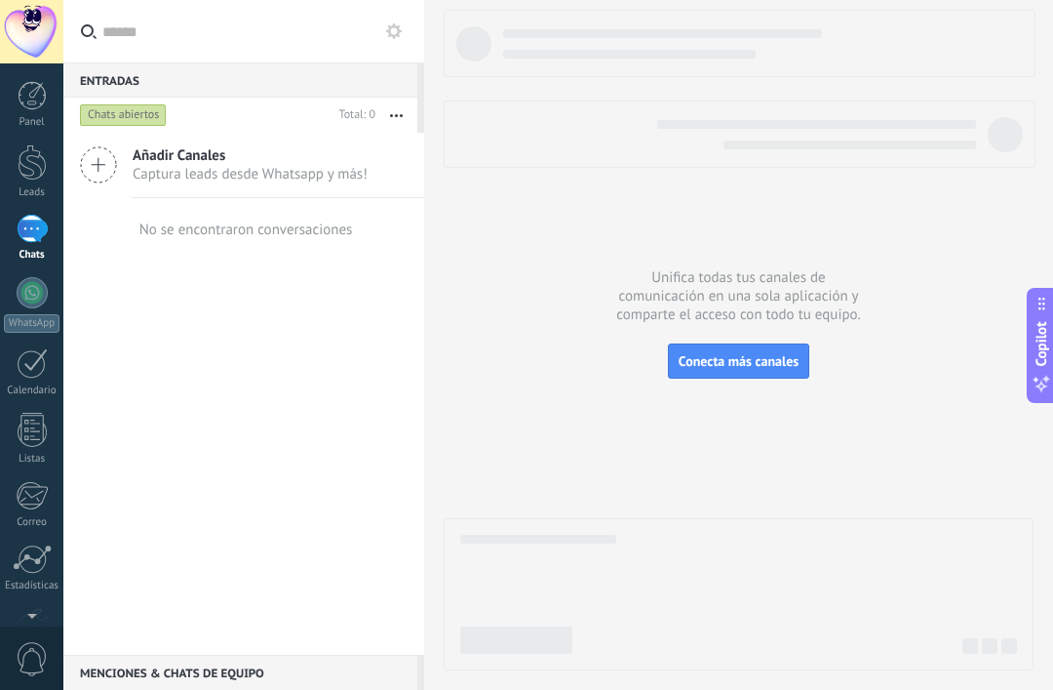
click at [349, 188] on div "Añadir Canales Captura leads desde Whatsapp y más!" at bounding box center [243, 165] width 361 height 65
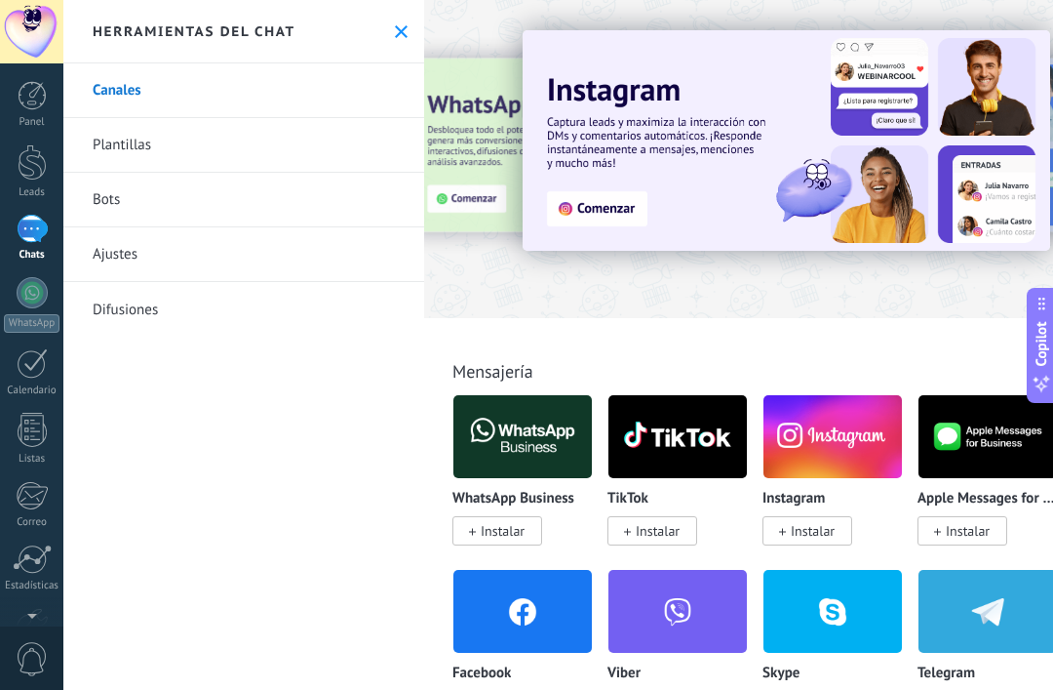
click at [200, 190] on link "Bots" at bounding box center [243, 200] width 361 height 55
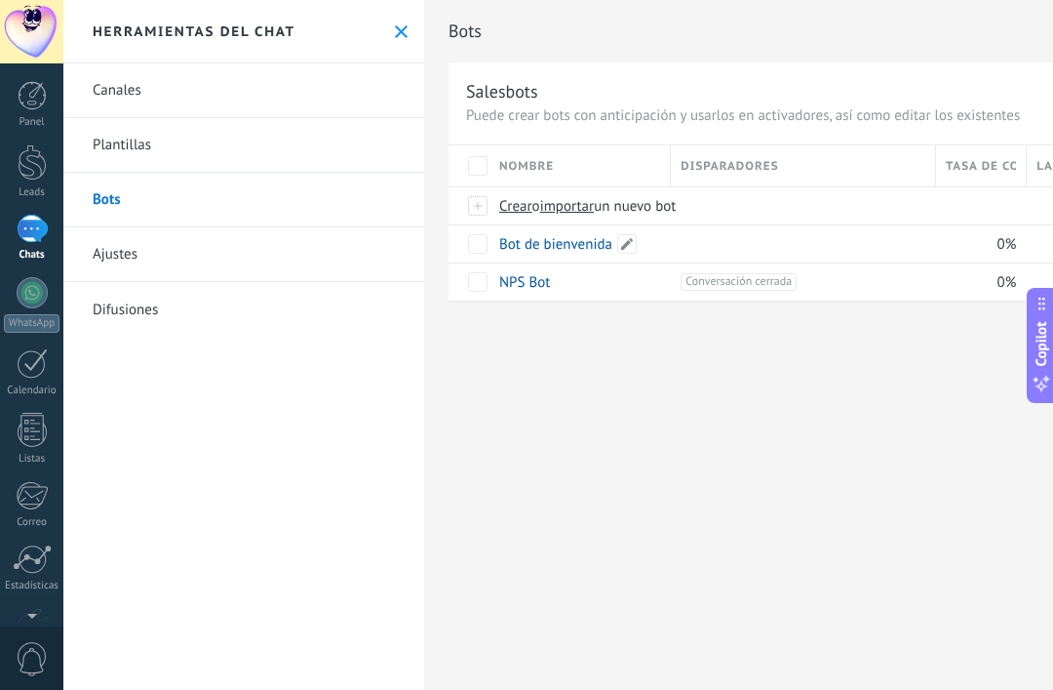
click at [601, 239] on link "Bot de bienvenida" at bounding box center [555, 244] width 113 height 19
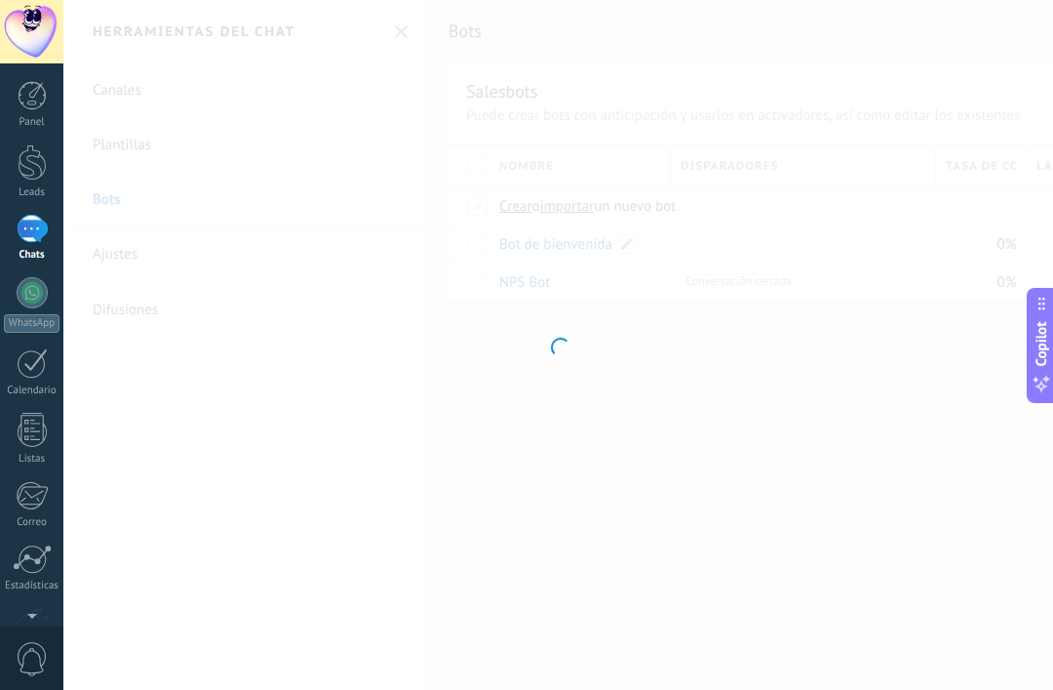
type input "**********"
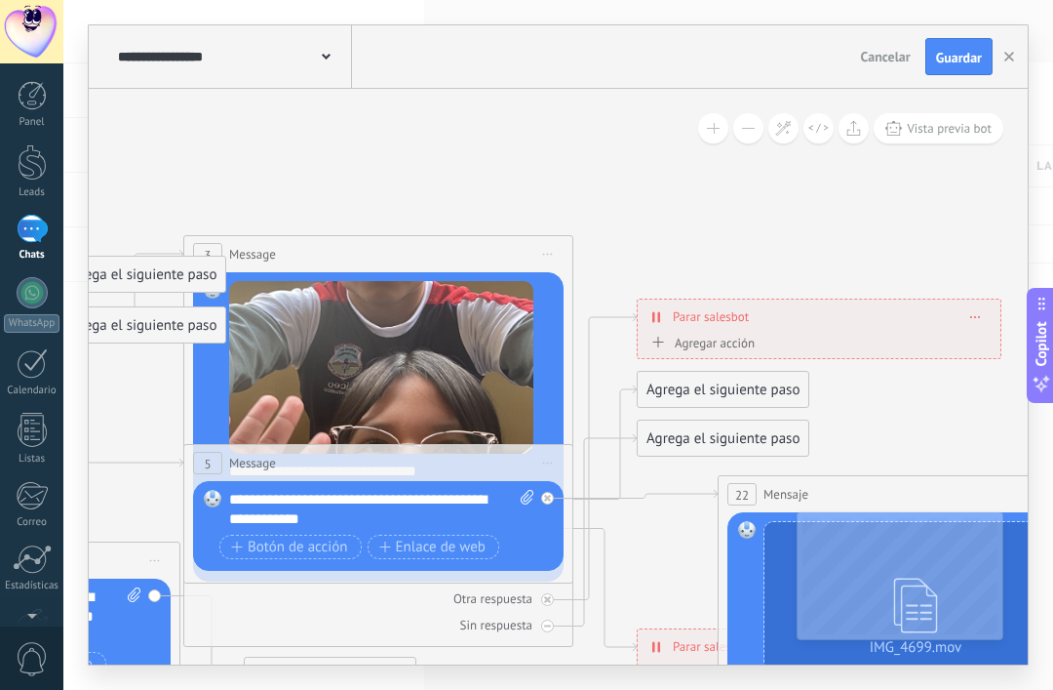
click at [949, 139] on button "Vista previa bot" at bounding box center [939, 128] width 130 height 30
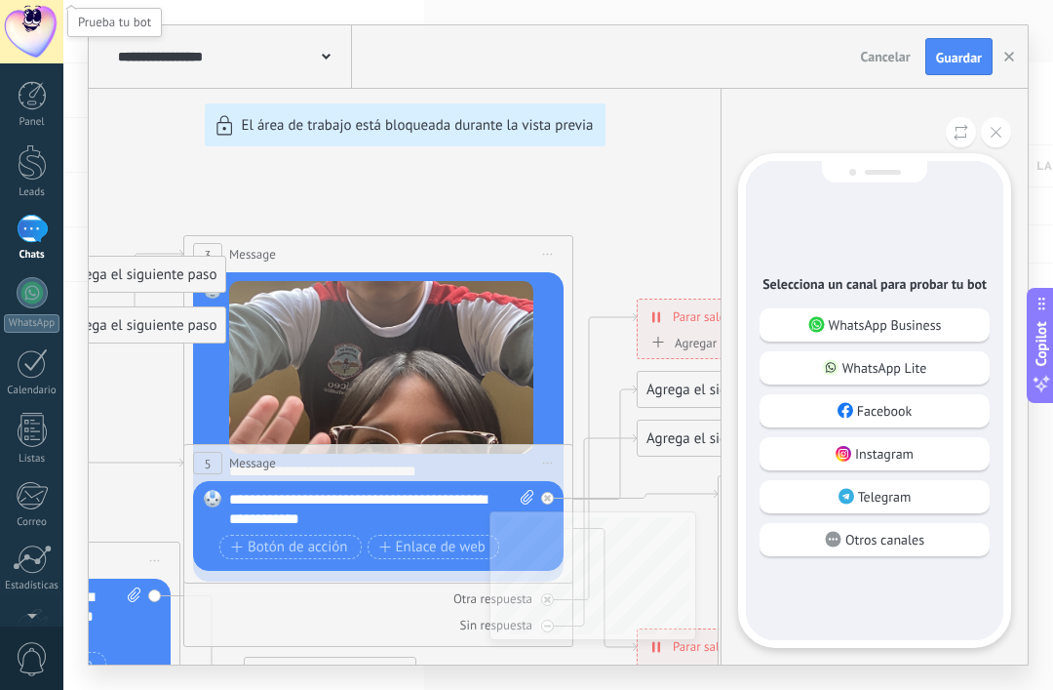
click at [957, 319] on div "WhatsApp Business" at bounding box center [875, 324] width 230 height 33
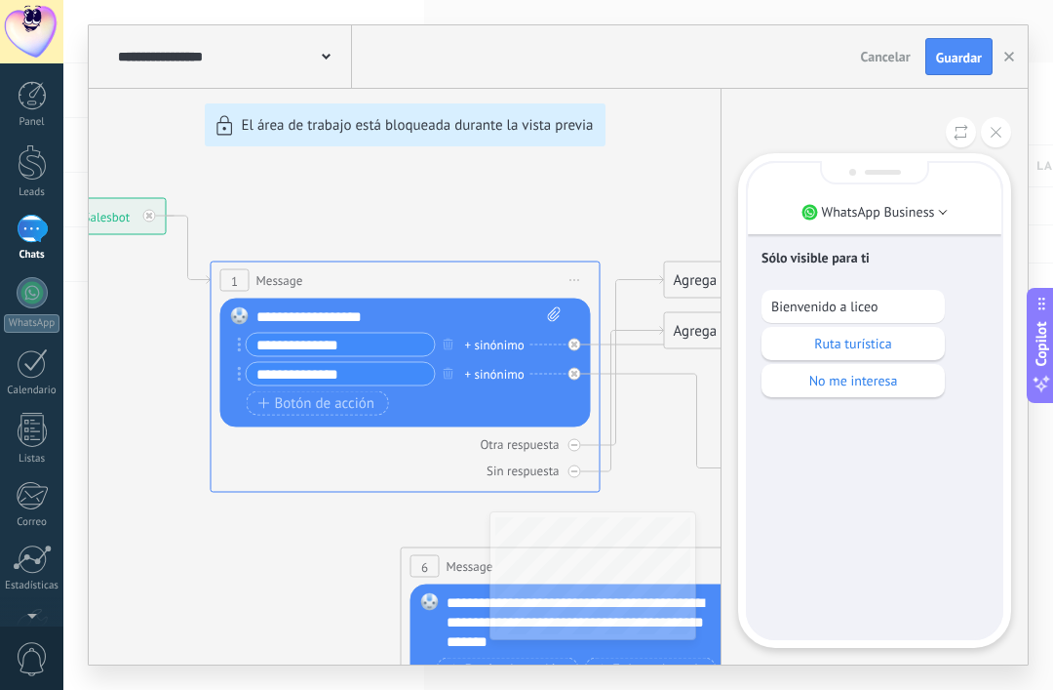
click at [821, 330] on div "Ruta turística" at bounding box center [853, 343] width 183 height 33
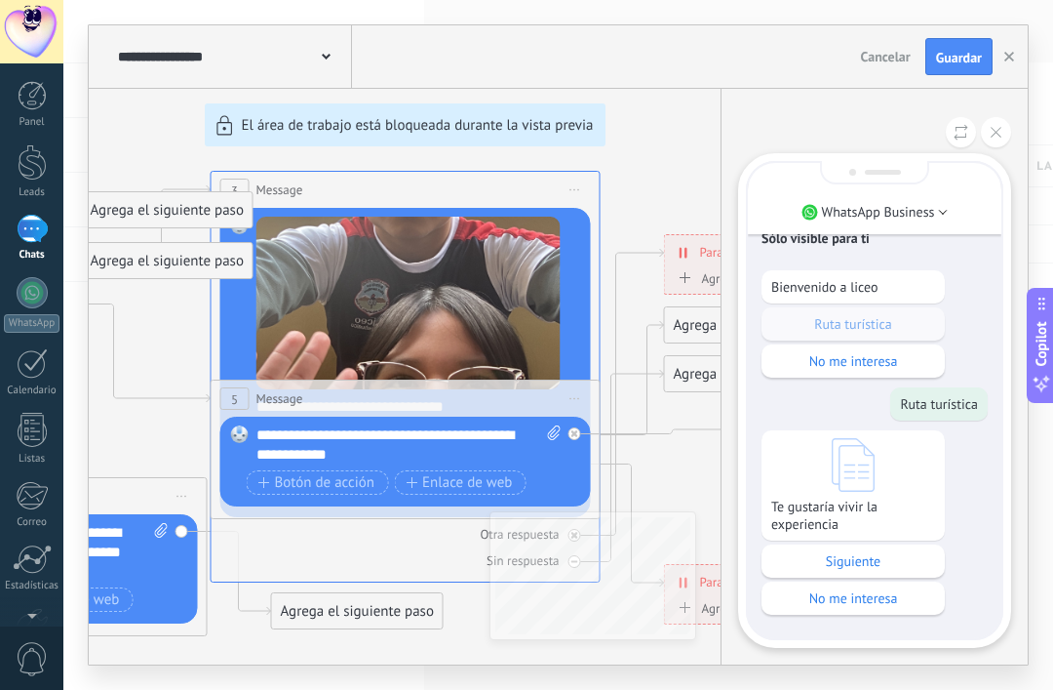
click at [928, 552] on p "Siguiente" at bounding box center [854, 561] width 164 height 18
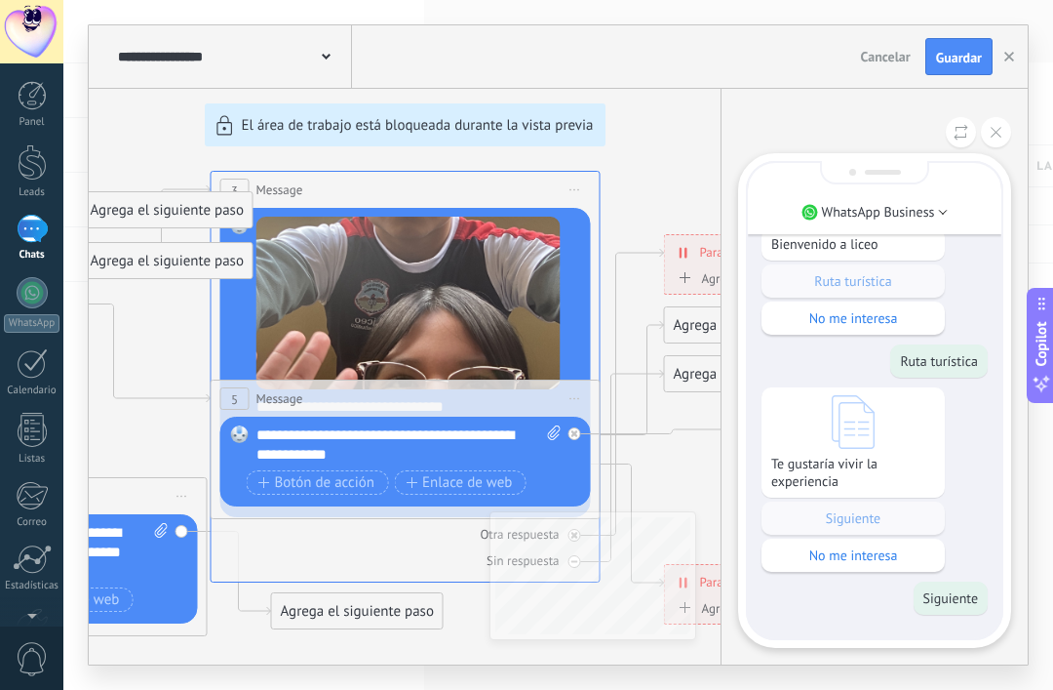
click at [962, 74] on button "Guardar" at bounding box center [959, 56] width 67 height 37
click at [988, 134] on button at bounding box center [996, 132] width 30 height 30
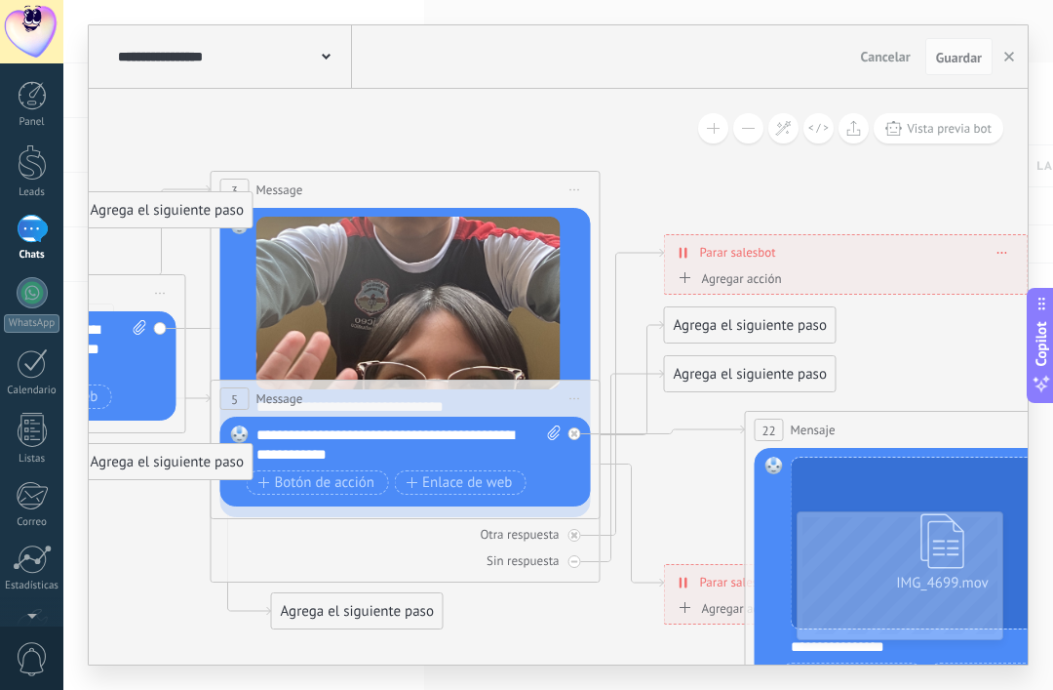
click at [33, 165] on div at bounding box center [32, 162] width 29 height 36
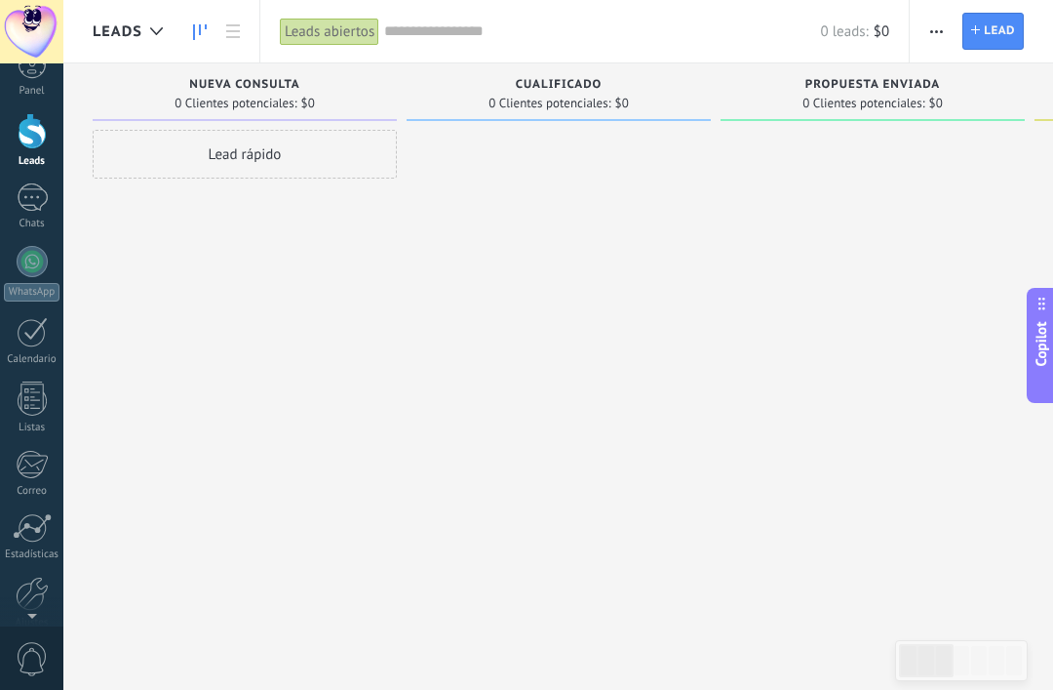
scroll to position [37, 0]
click at [34, 395] on div at bounding box center [32, 393] width 29 height 34
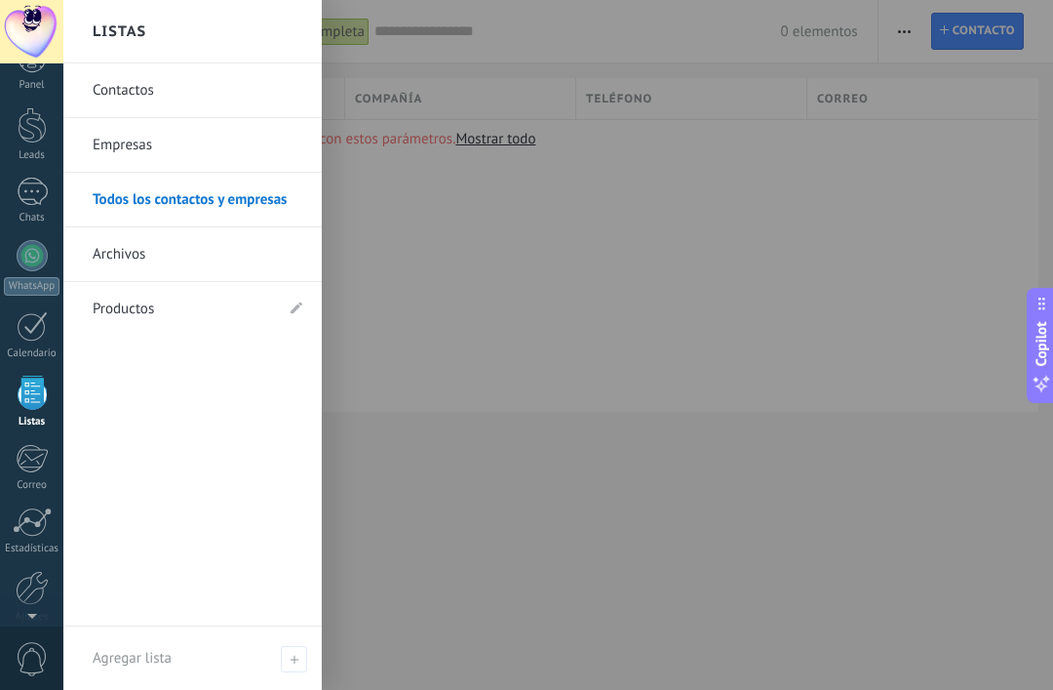
click at [154, 100] on link "Contactos" at bounding box center [198, 90] width 210 height 55
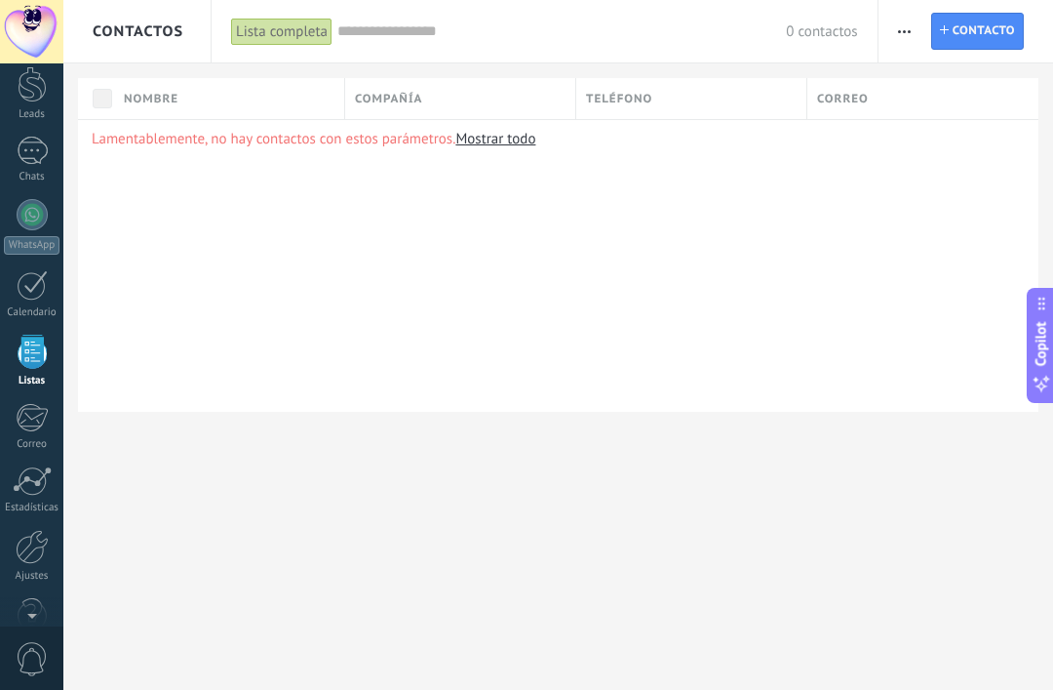
scroll to position [84, 0]
click at [27, 492] on link "Estadísticas" at bounding box center [31, 484] width 63 height 48
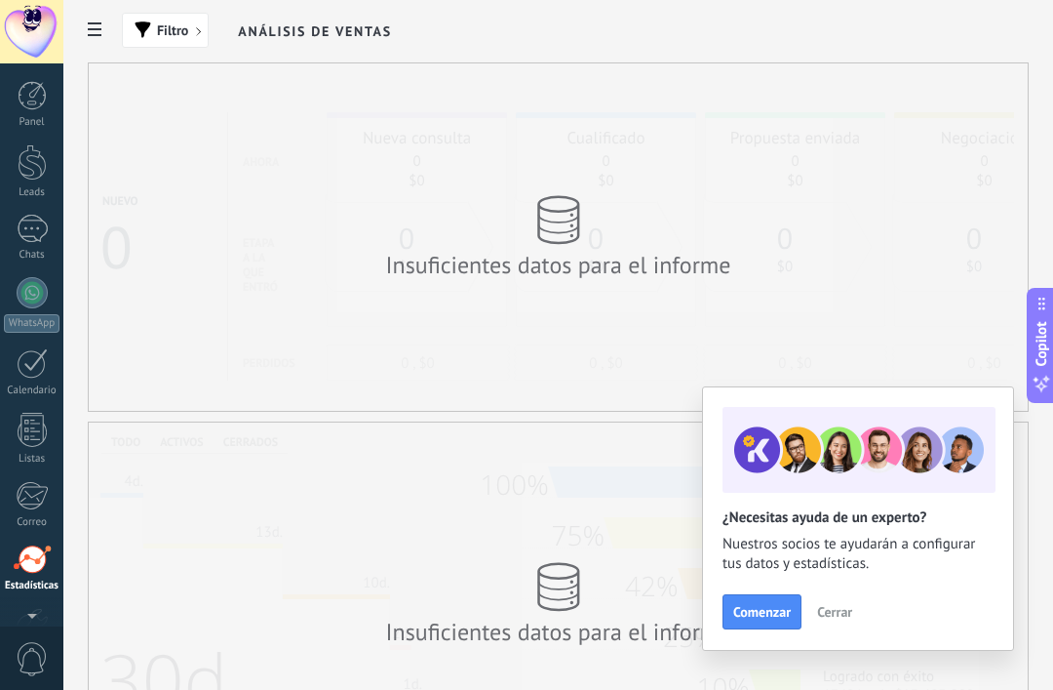
click at [19, 89] on div at bounding box center [32, 95] width 29 height 29
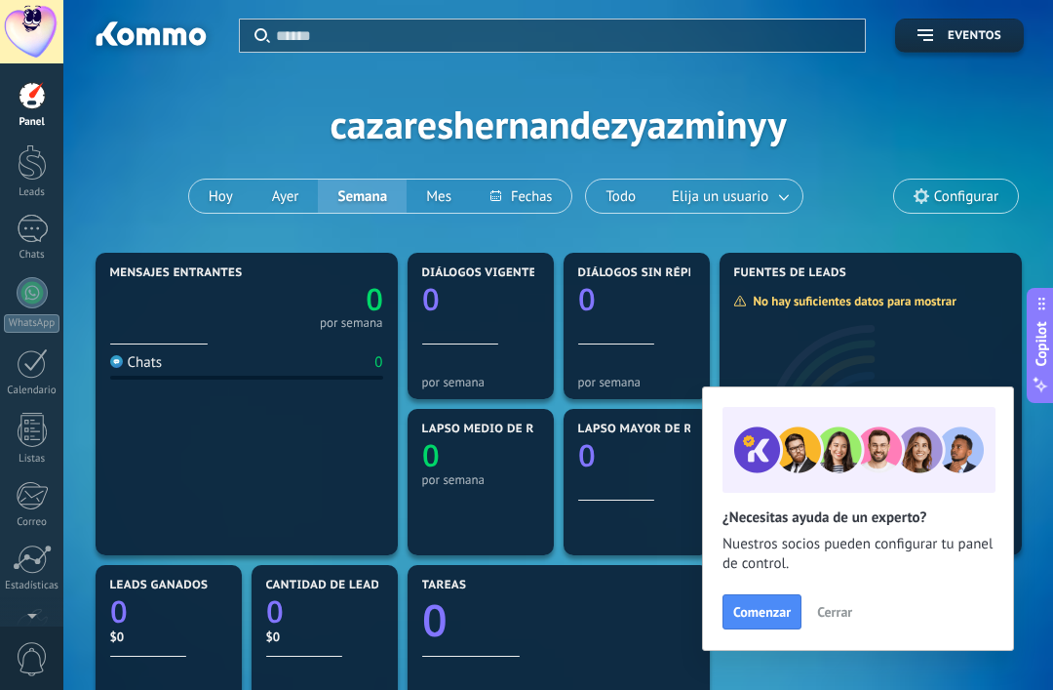
click at [22, 170] on div at bounding box center [32, 162] width 29 height 36
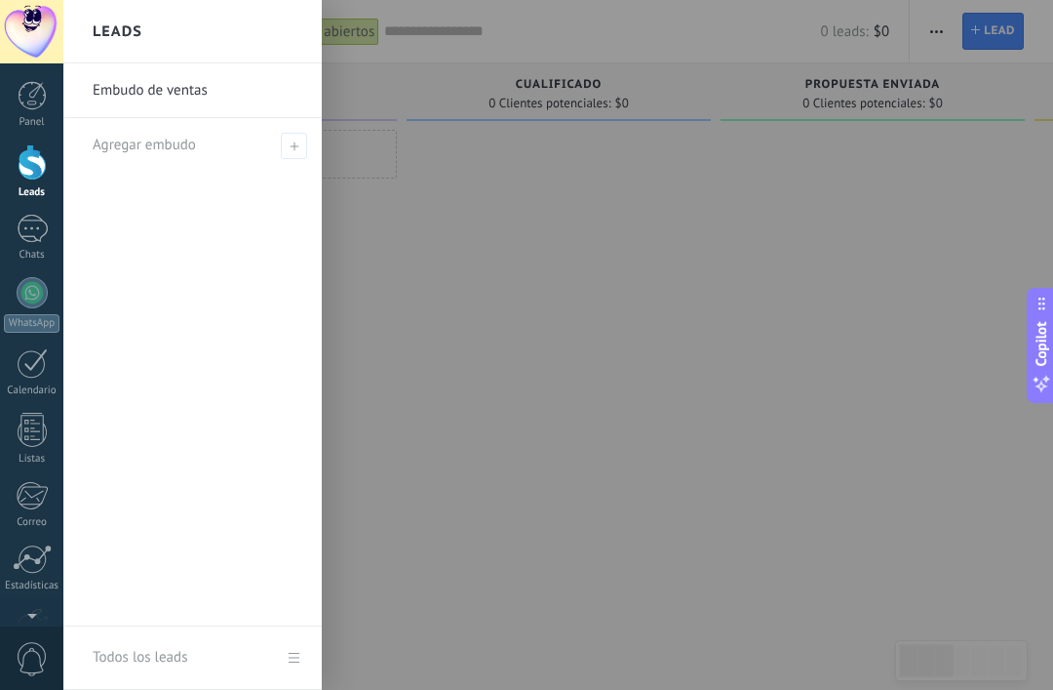
click at [546, 350] on div at bounding box center [559, 347] width 304 height 435
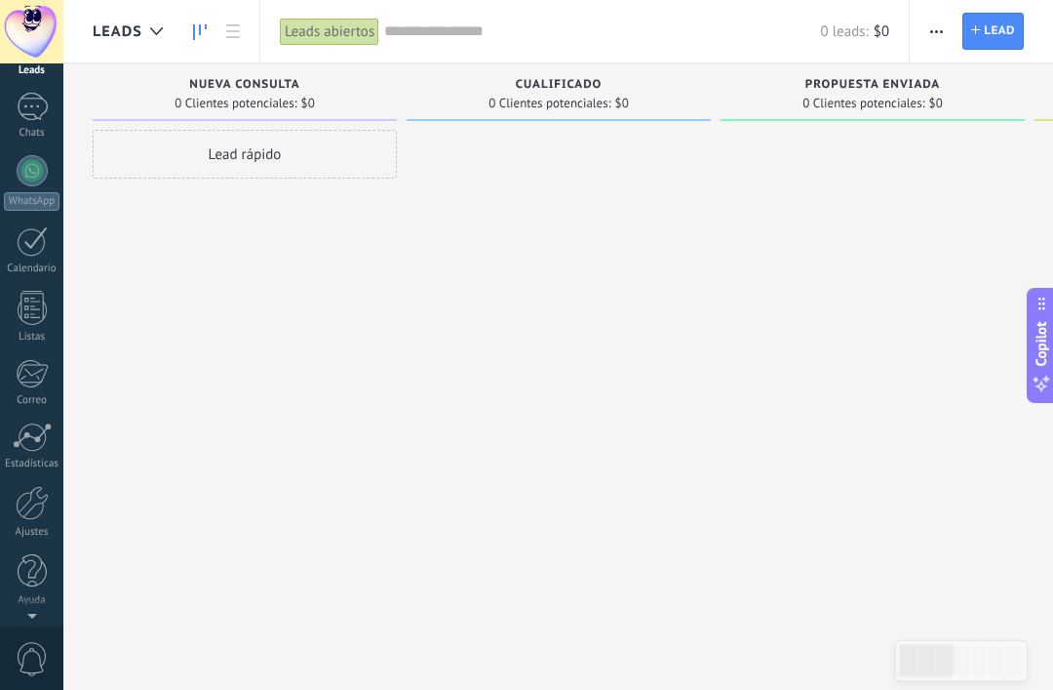
scroll to position [122, 0]
click at [36, 652] on span "0" at bounding box center [32, 659] width 33 height 34
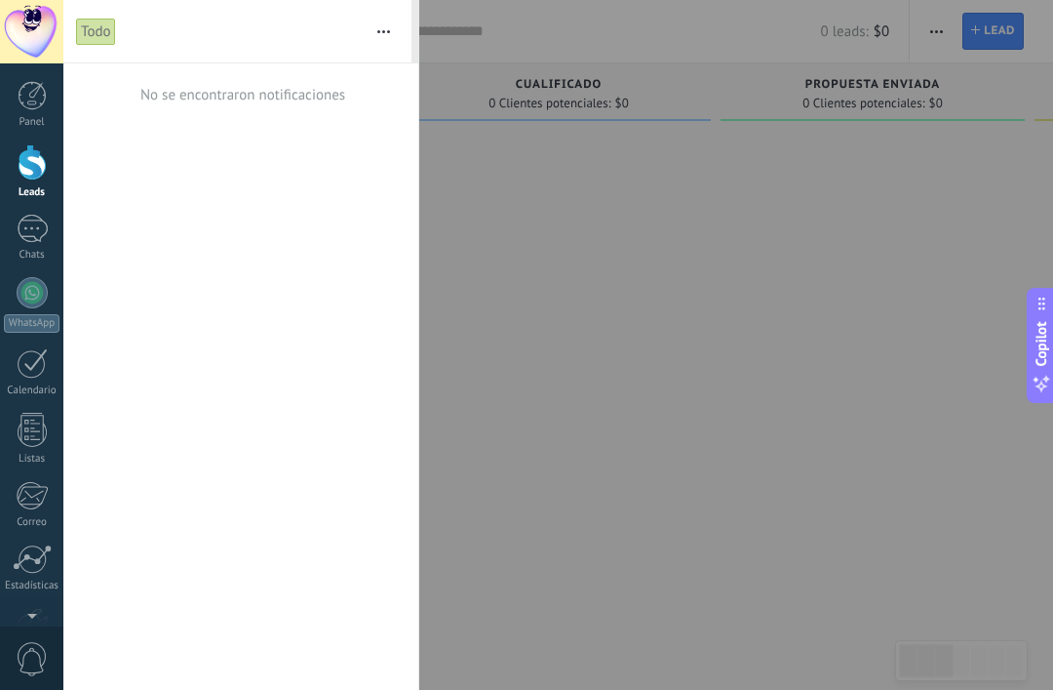
scroll to position [0, 0]
click at [37, 85] on div at bounding box center [32, 95] width 29 height 29
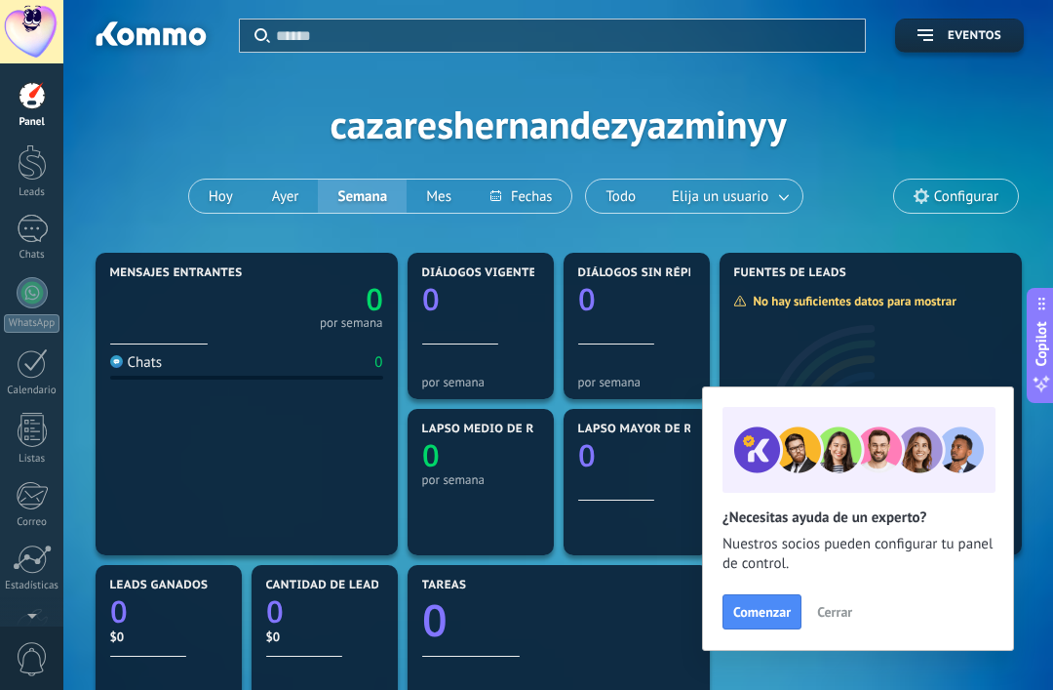
click at [33, 160] on div at bounding box center [32, 162] width 29 height 36
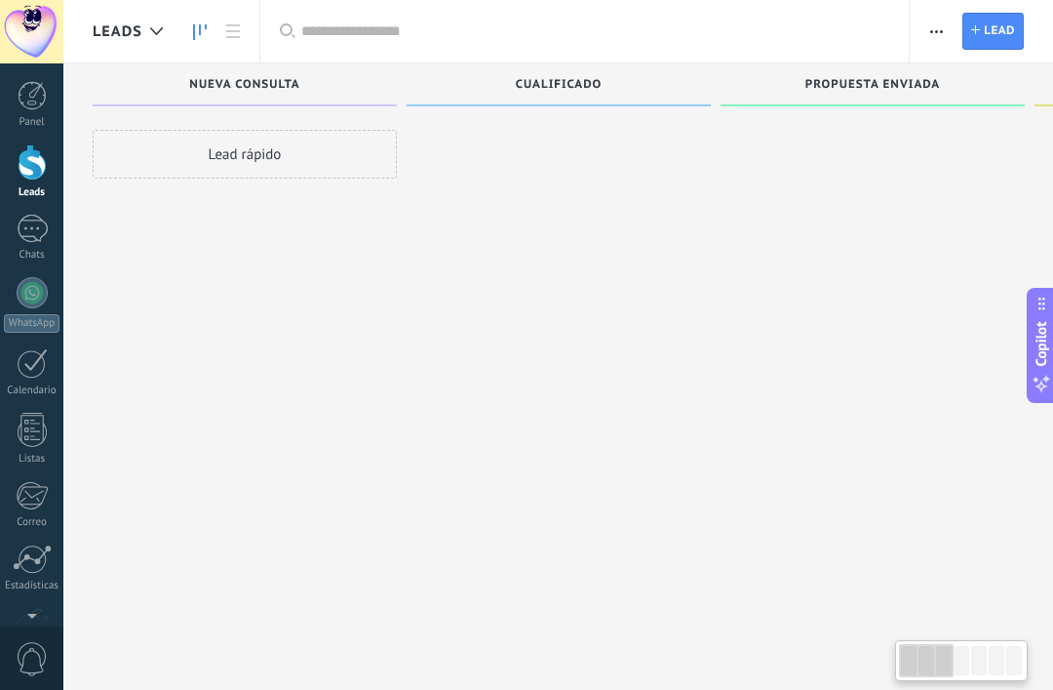
click at [30, 227] on div at bounding box center [32, 229] width 31 height 28
